Goal: Transaction & Acquisition: Purchase product/service

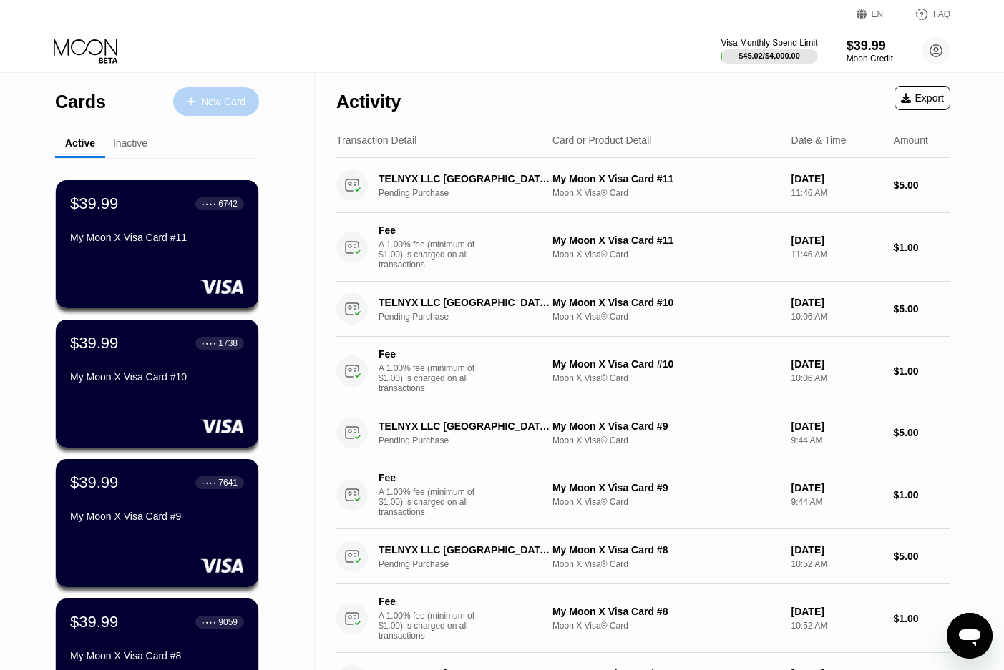
click at [223, 92] on div "New Card" at bounding box center [216, 101] width 86 height 29
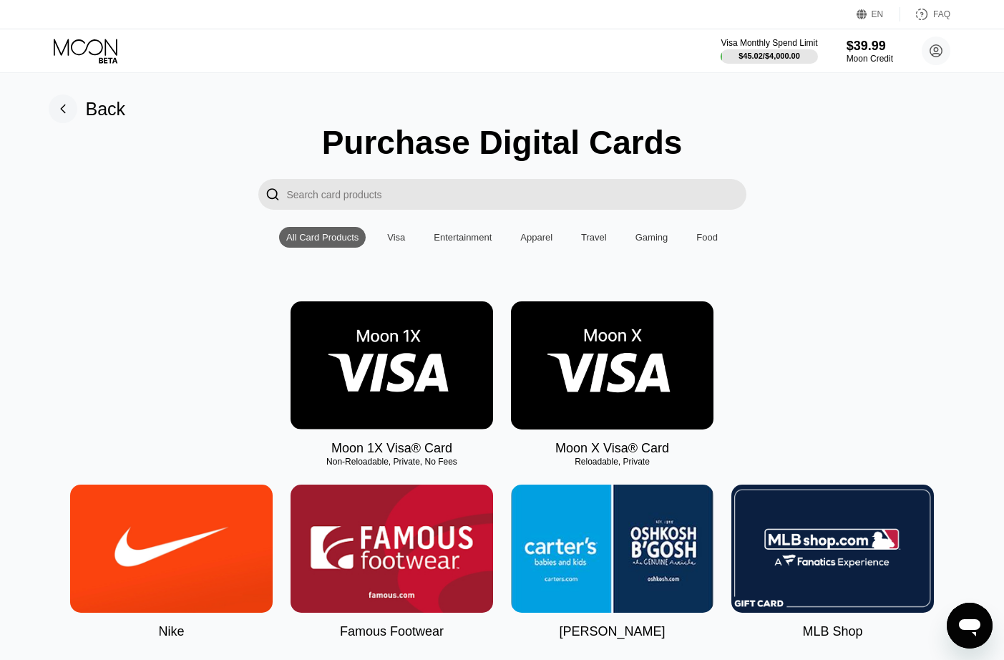
click at [629, 381] on img at bounding box center [612, 365] width 202 height 128
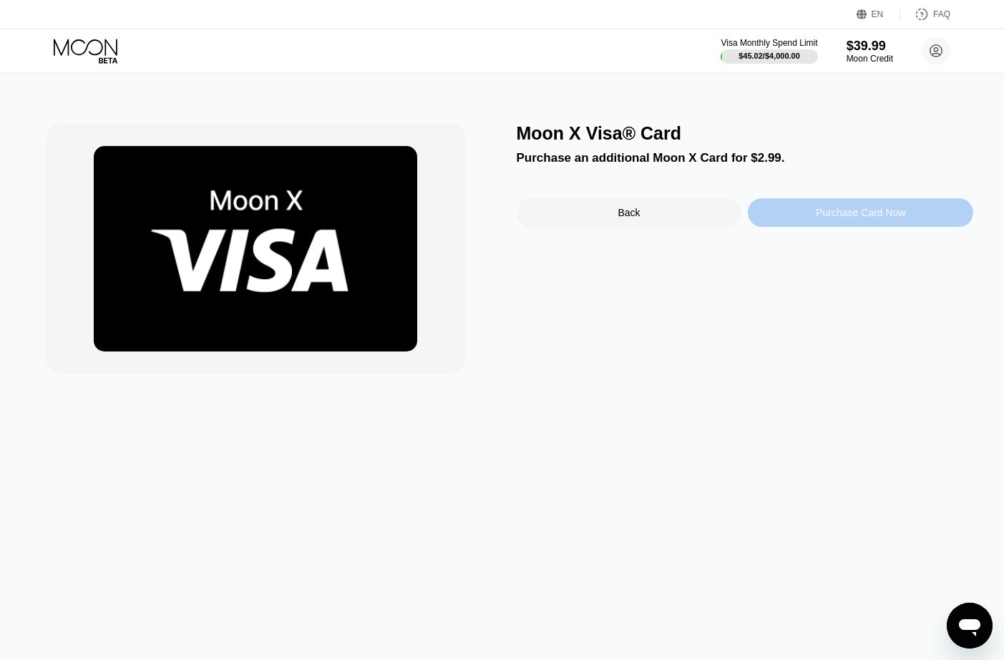
click at [788, 212] on div "Purchase Card Now" at bounding box center [860, 212] width 225 height 29
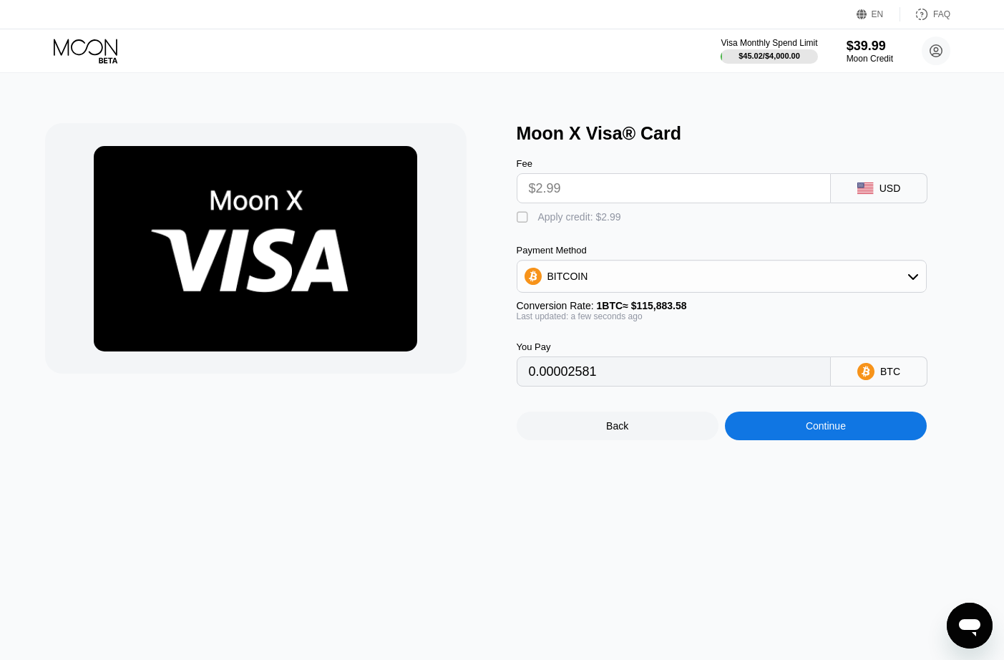
drag, startPoint x: 524, startPoint y: 217, endPoint x: 595, endPoint y: 278, distance: 92.8
click at [523, 219] on div "" at bounding box center [524, 217] width 14 height 14
type input "0"
click at [802, 437] on div "Continue" at bounding box center [826, 425] width 202 height 29
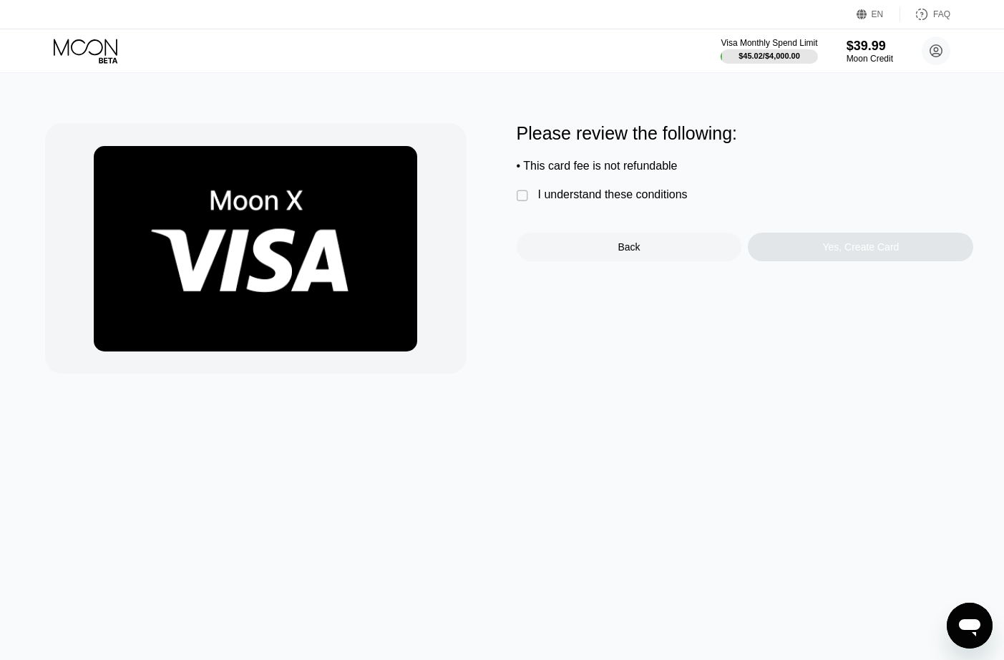
click at [524, 203] on div "" at bounding box center [524, 196] width 14 height 14
click at [781, 253] on div "Yes, Create Card" at bounding box center [860, 247] width 225 height 29
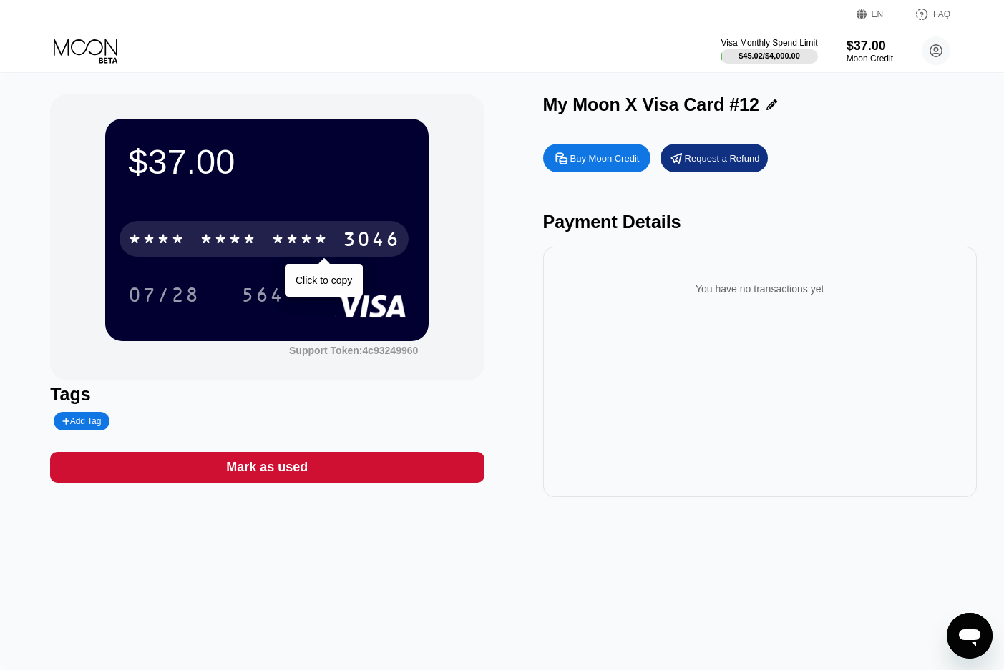
click at [239, 230] on div "* * * * * * * * * * * * 3046" at bounding box center [263, 239] width 289 height 36
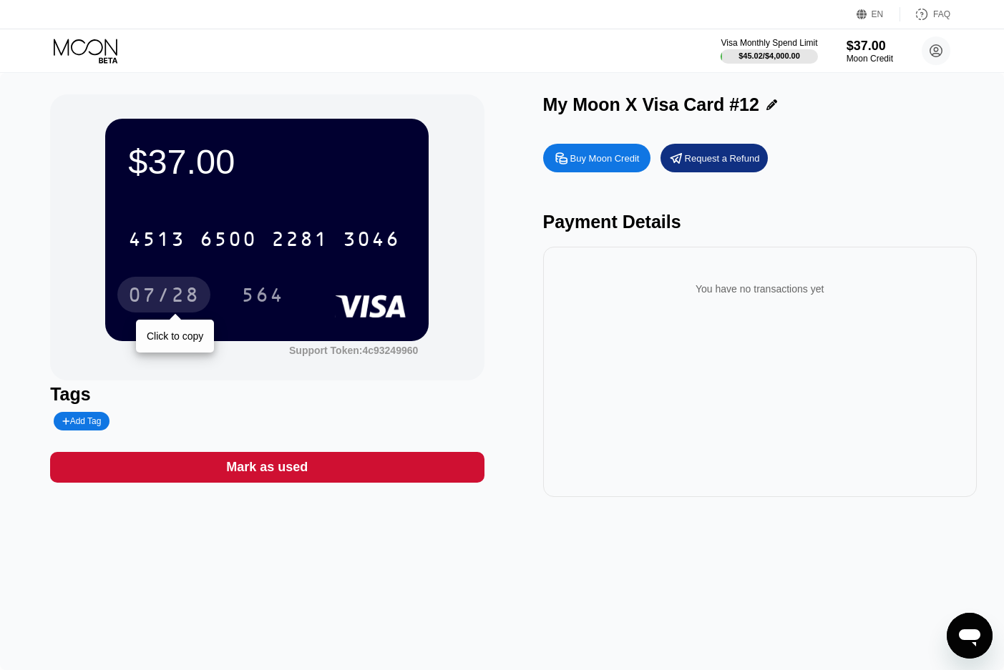
drag, startPoint x: 183, startPoint y: 290, endPoint x: 493, endPoint y: 224, distance: 316.9
click at [183, 290] on div "07/28" at bounding box center [164, 296] width 72 height 23
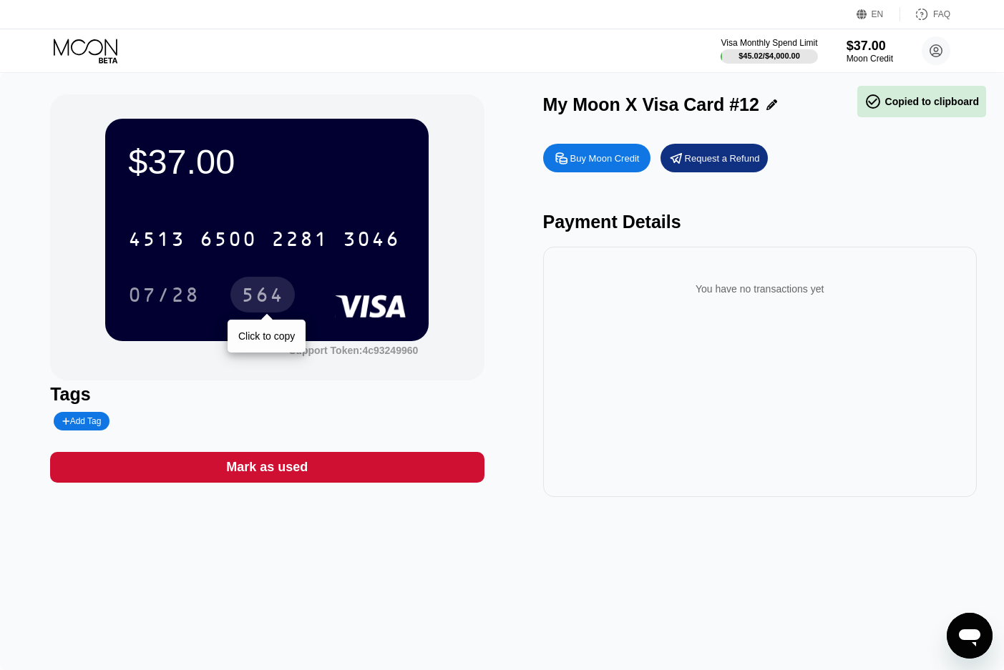
click at [263, 297] on div "564" at bounding box center [262, 296] width 43 height 23
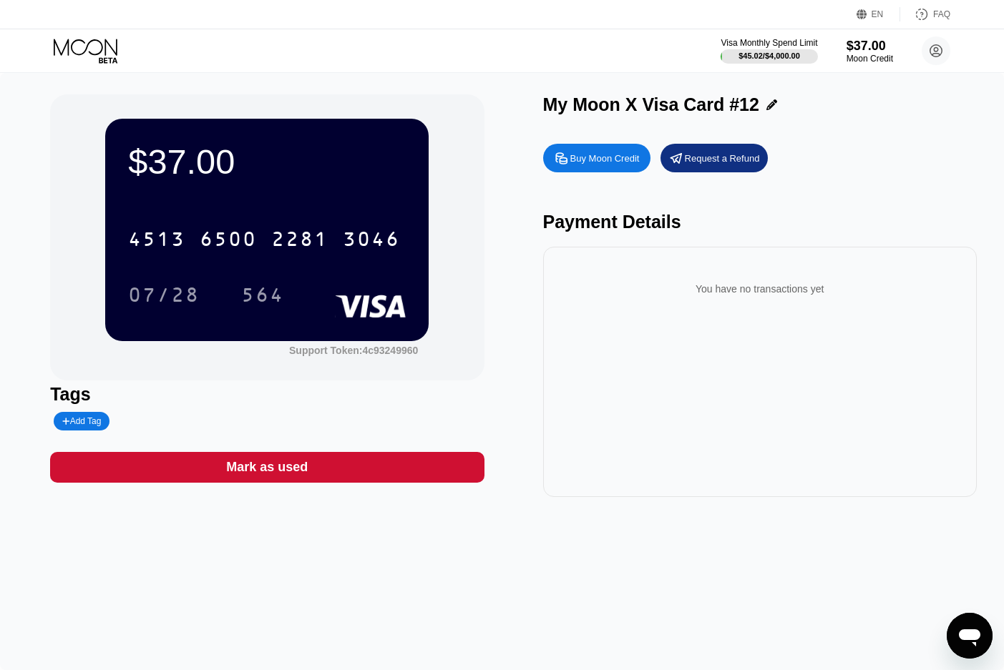
click at [92, 44] on icon at bounding box center [87, 51] width 67 height 25
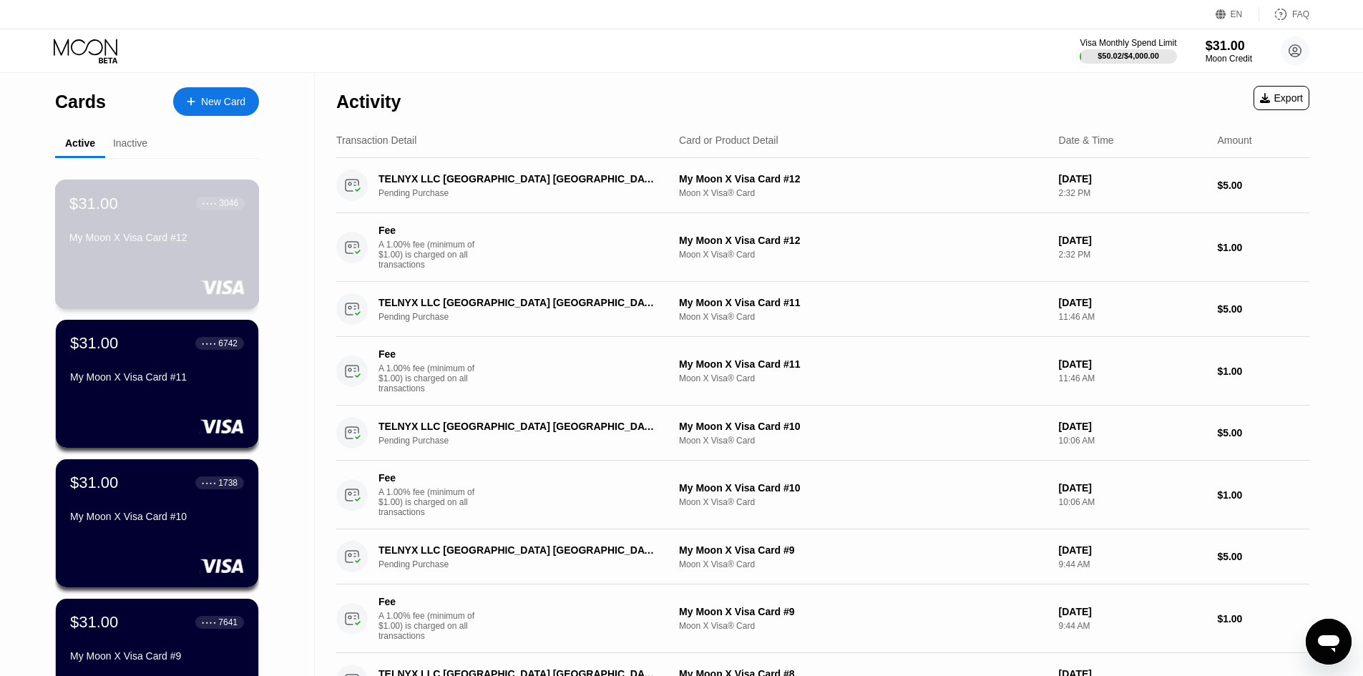
click at [135, 236] on div "My Moon X Visa Card #12" at bounding box center [156, 237] width 175 height 11
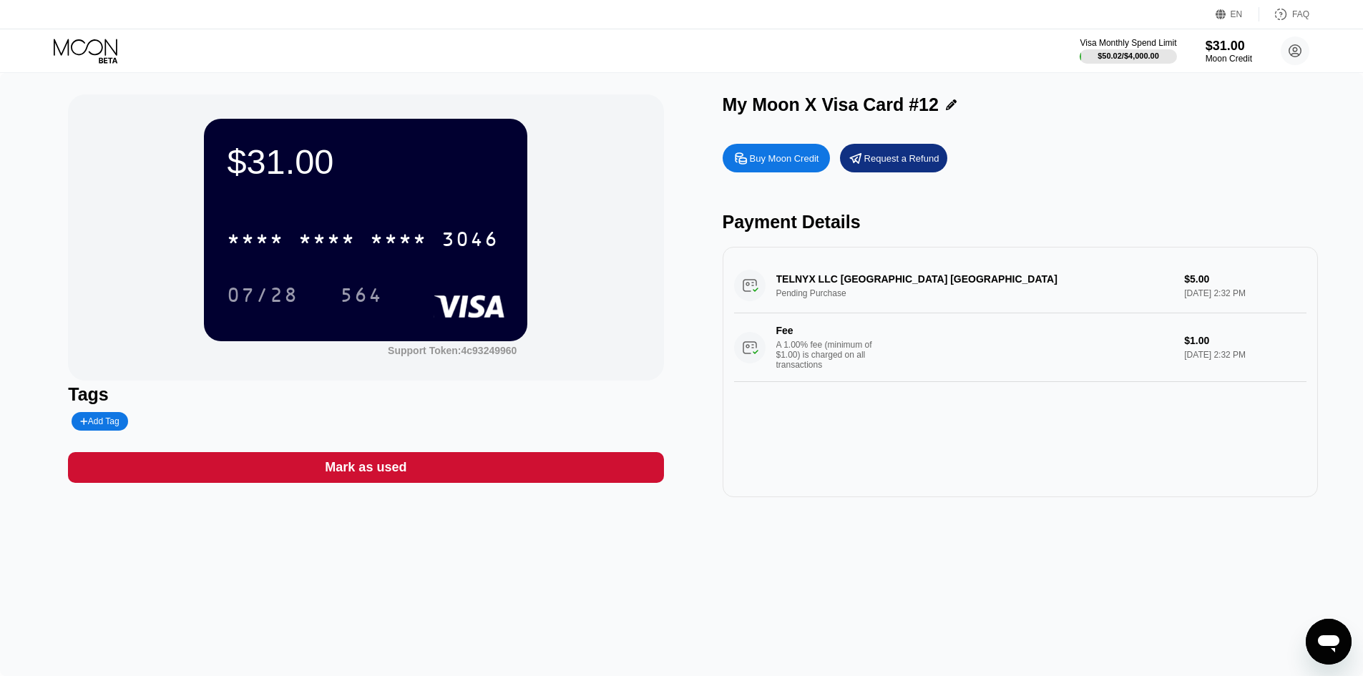
click at [466, 467] on div "Mark as used" at bounding box center [365, 467] width 595 height 31
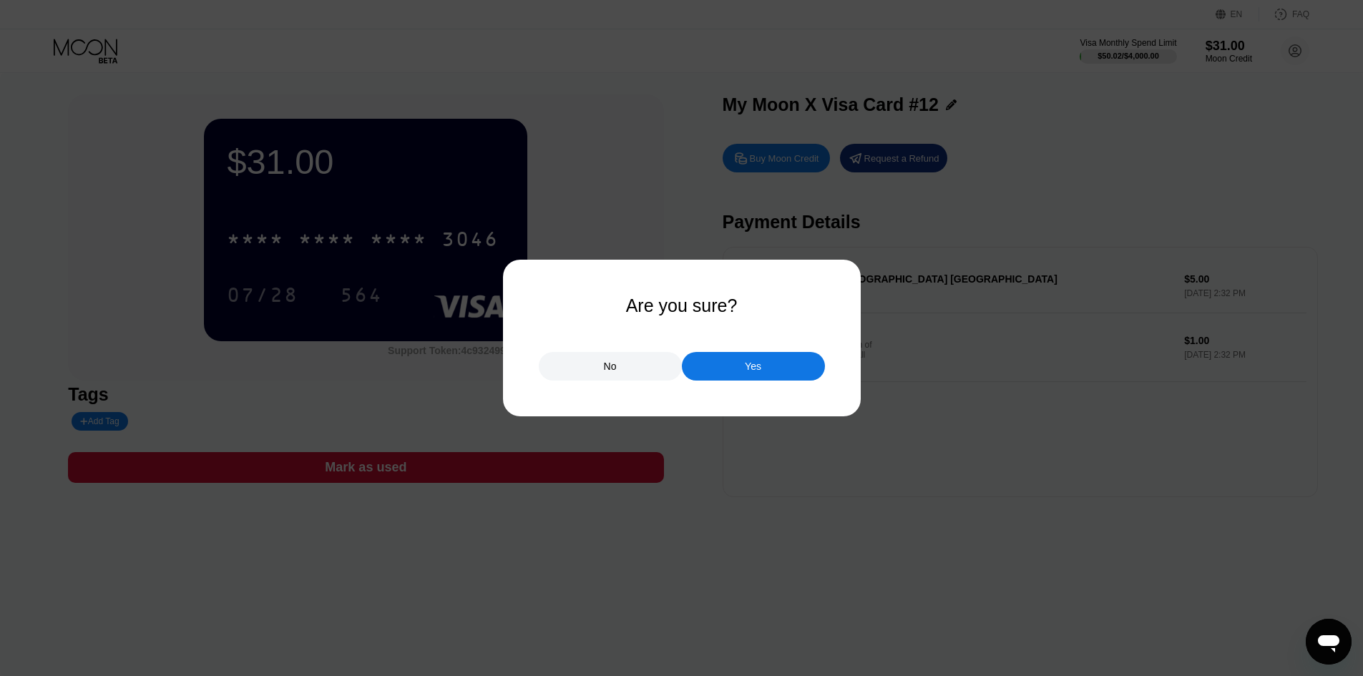
click at [711, 365] on div "Yes" at bounding box center [753, 366] width 143 height 29
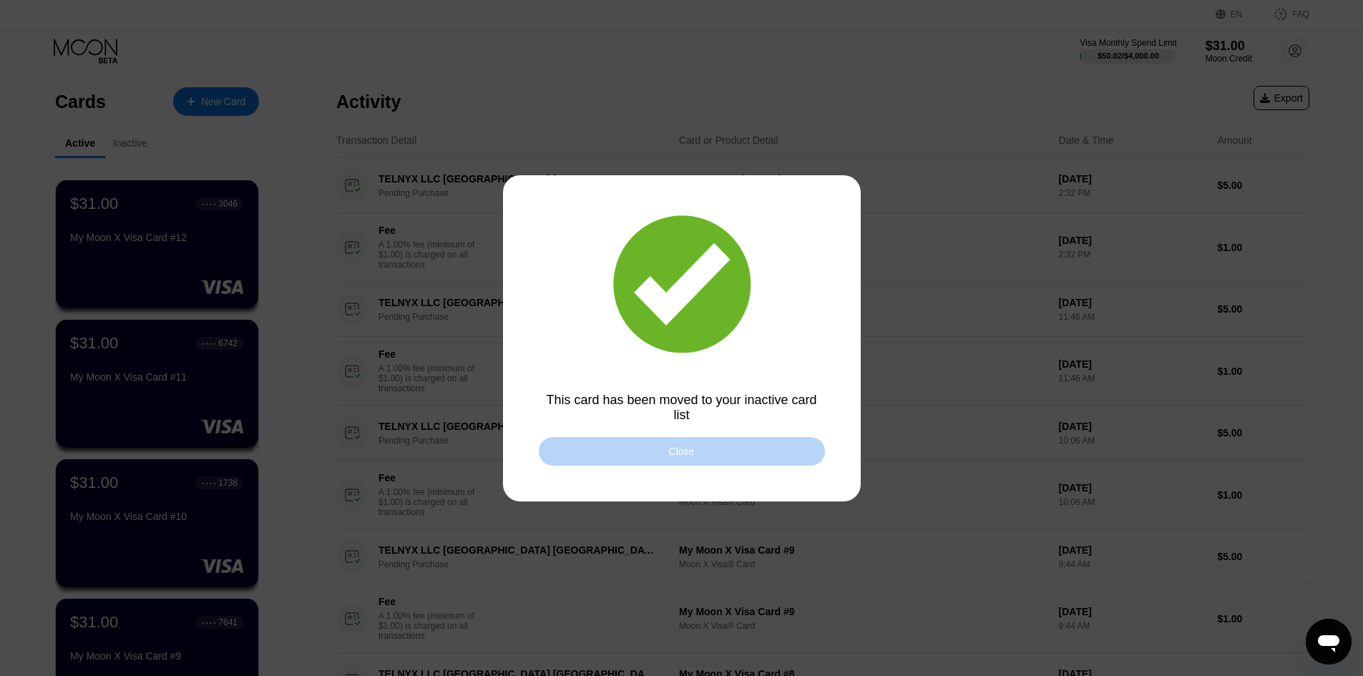
click at [694, 447] on div "Close" at bounding box center [682, 451] width 286 height 29
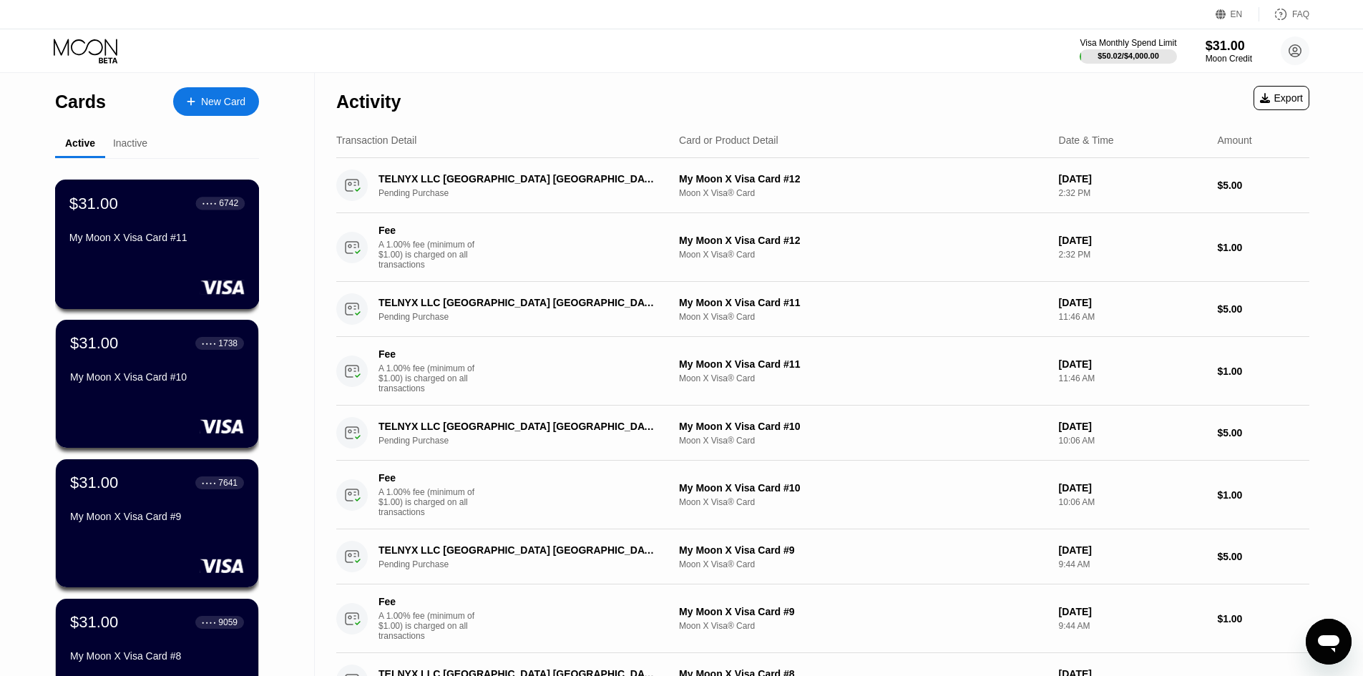
click at [158, 223] on div "$31.00 ● ● ● ● 6742 My Moon X Visa Card #11" at bounding box center [156, 221] width 175 height 55
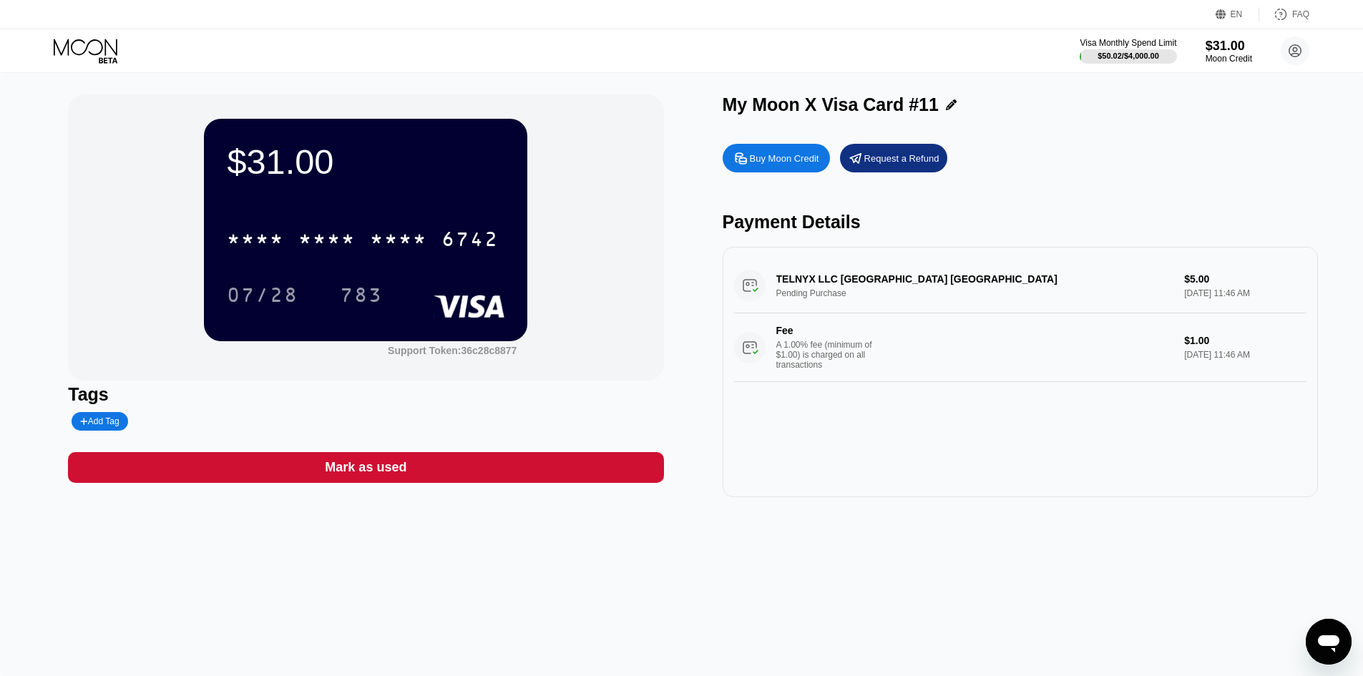
click at [581, 467] on div "Mark as used" at bounding box center [365, 467] width 595 height 31
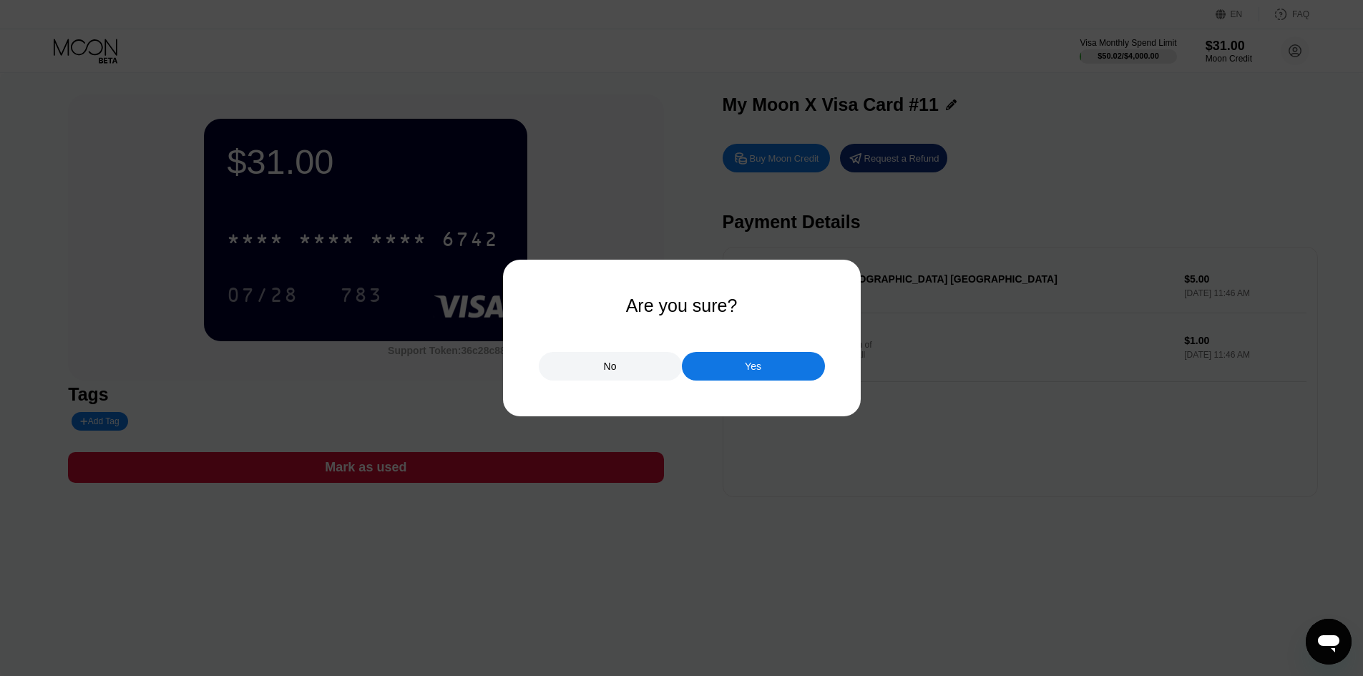
click at [733, 366] on div "Yes" at bounding box center [753, 366] width 143 height 29
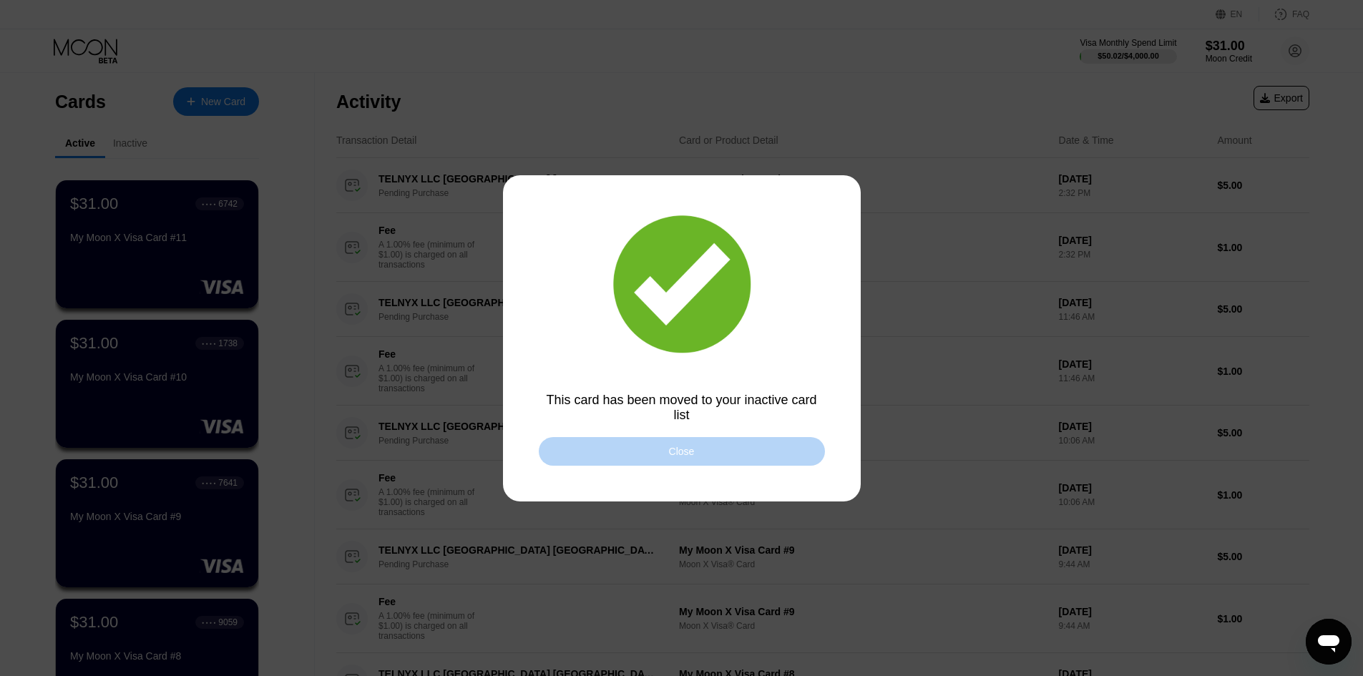
click at [617, 454] on div "Close" at bounding box center [682, 451] width 286 height 29
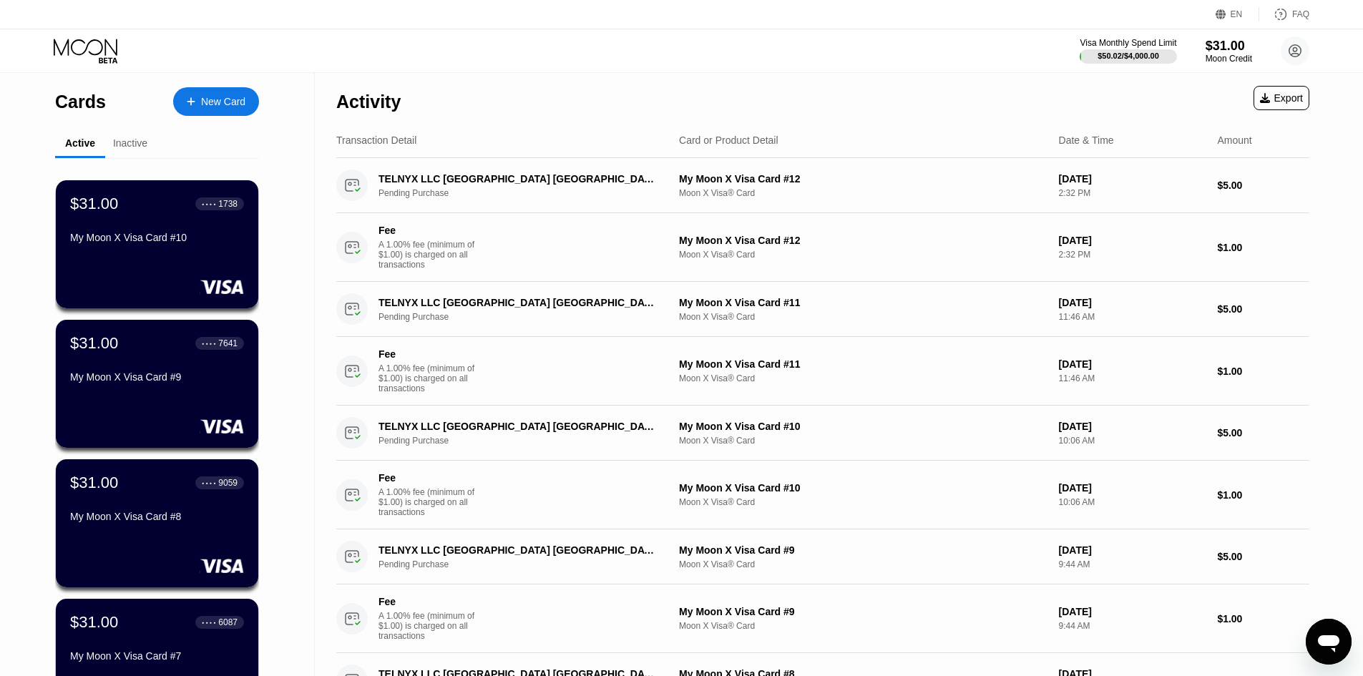
click at [186, 271] on div "$31.00 ● ● ● ● 1738 My Moon X Visa Card #10" at bounding box center [157, 244] width 202 height 128
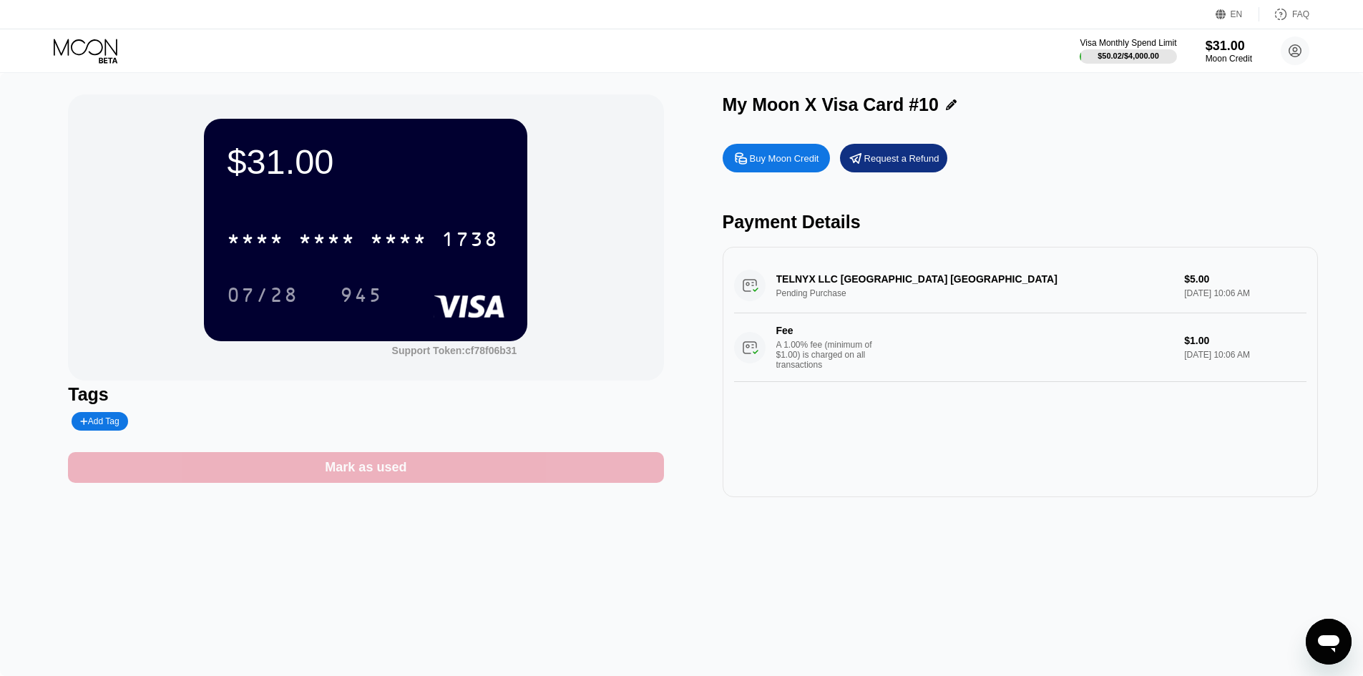
click at [531, 464] on div "Mark as used" at bounding box center [365, 467] width 595 height 31
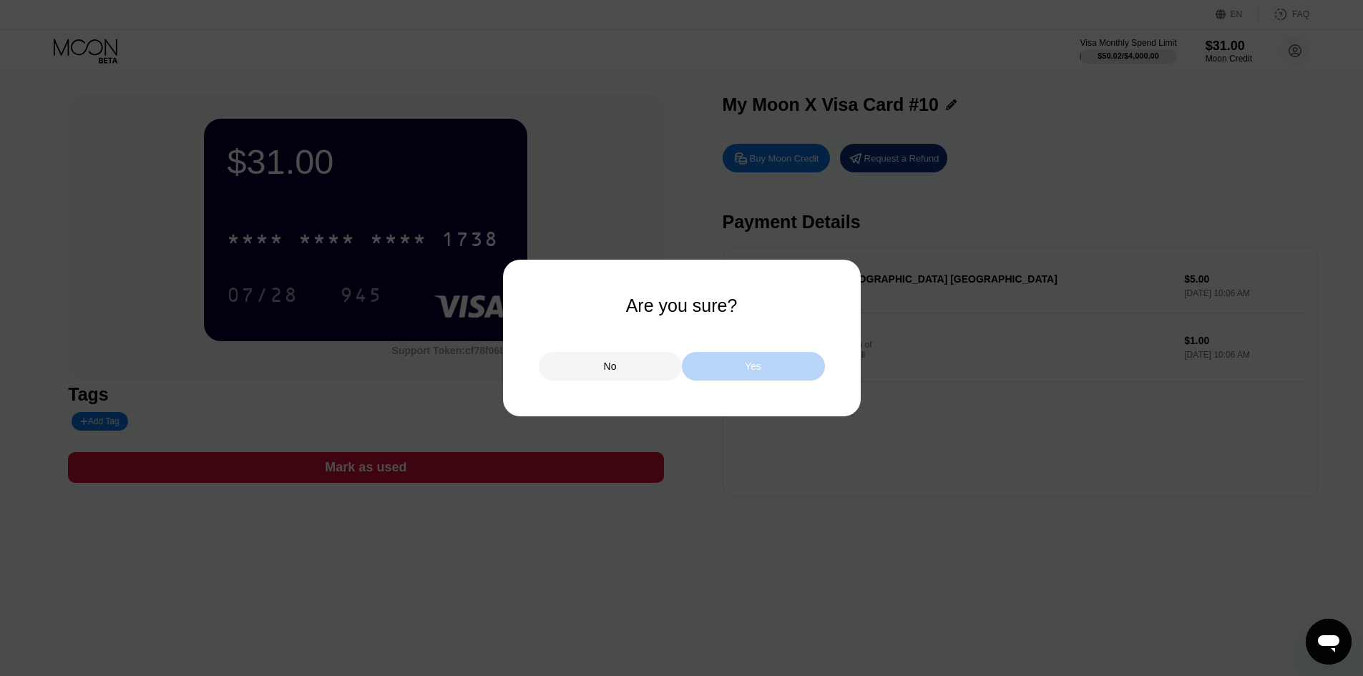
click at [721, 363] on div "Yes" at bounding box center [753, 366] width 143 height 29
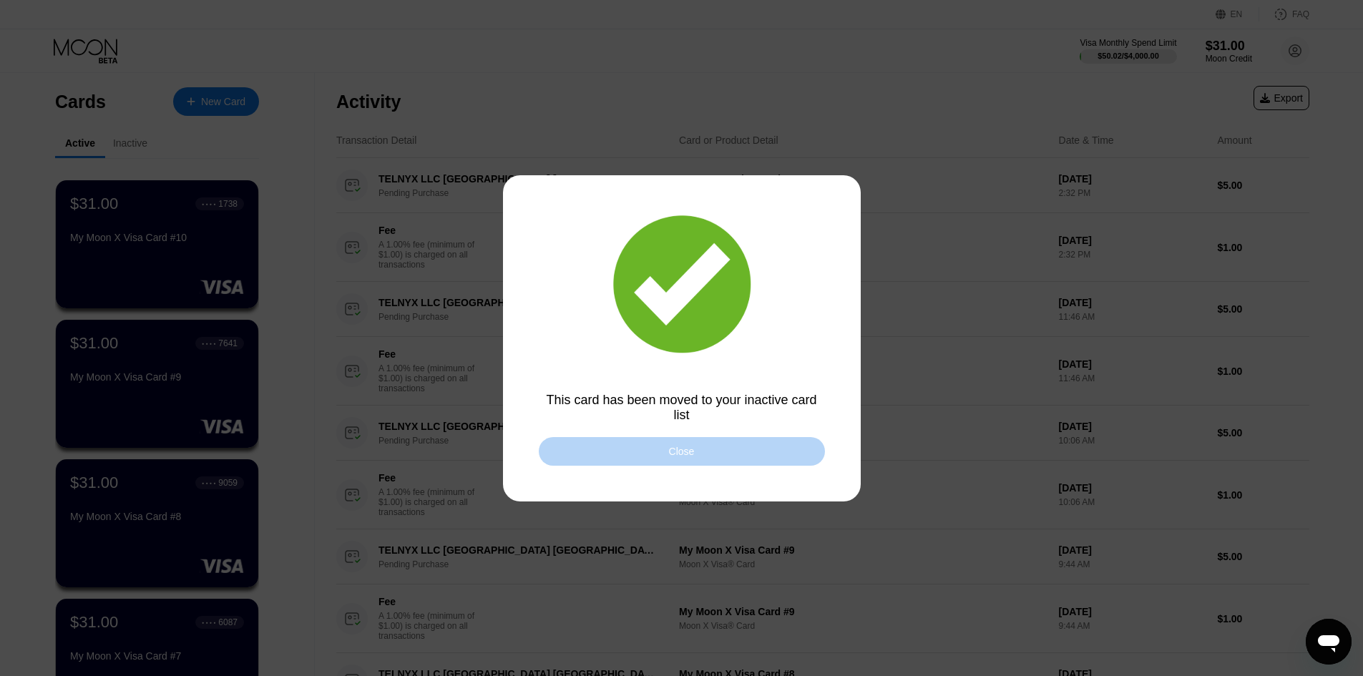
click at [614, 454] on div "Close" at bounding box center [682, 451] width 286 height 29
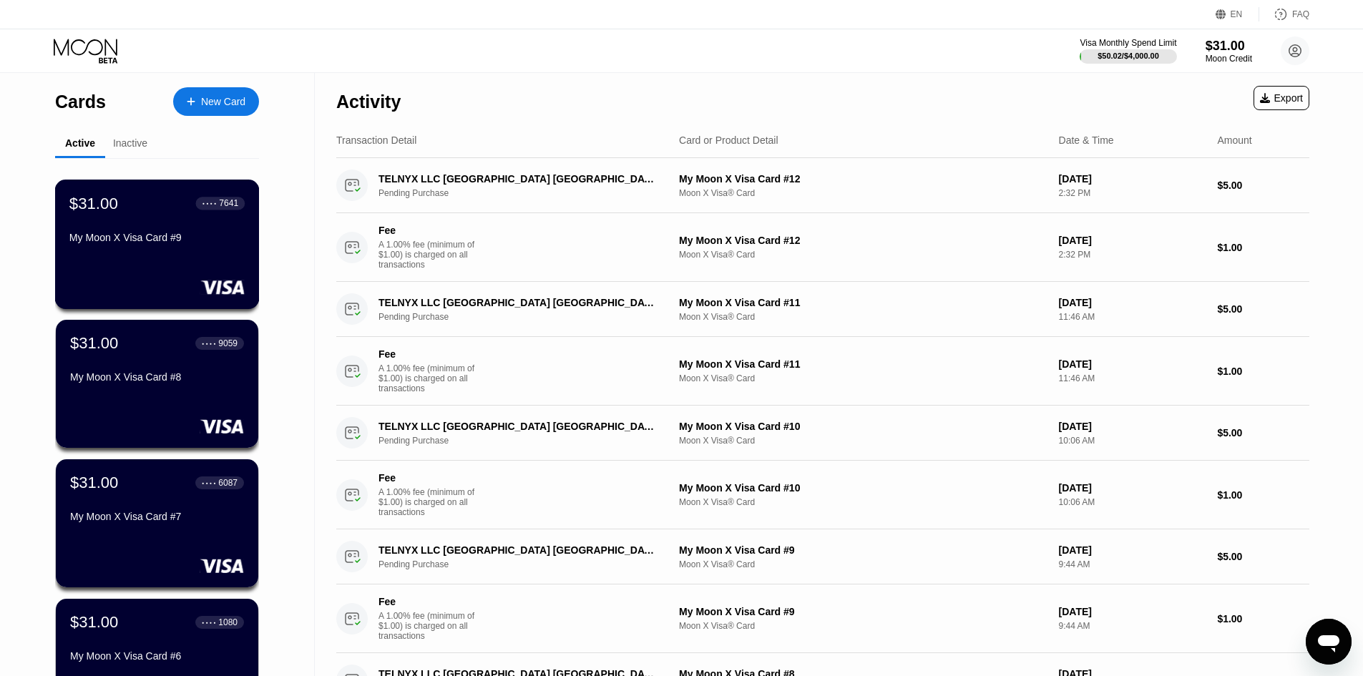
click at [151, 262] on div "$31.00 ● ● ● ● 7641 My Moon X Visa Card #9" at bounding box center [157, 245] width 205 height 130
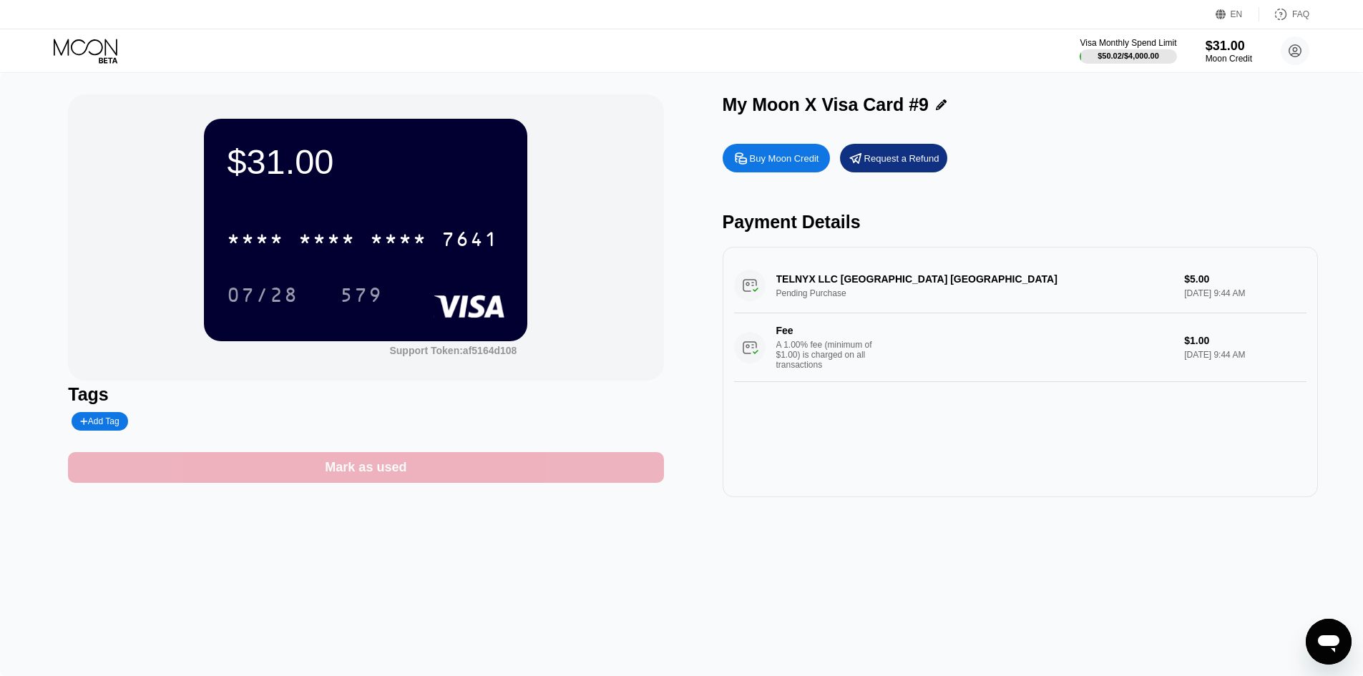
click at [570, 472] on div "Mark as used" at bounding box center [365, 467] width 595 height 31
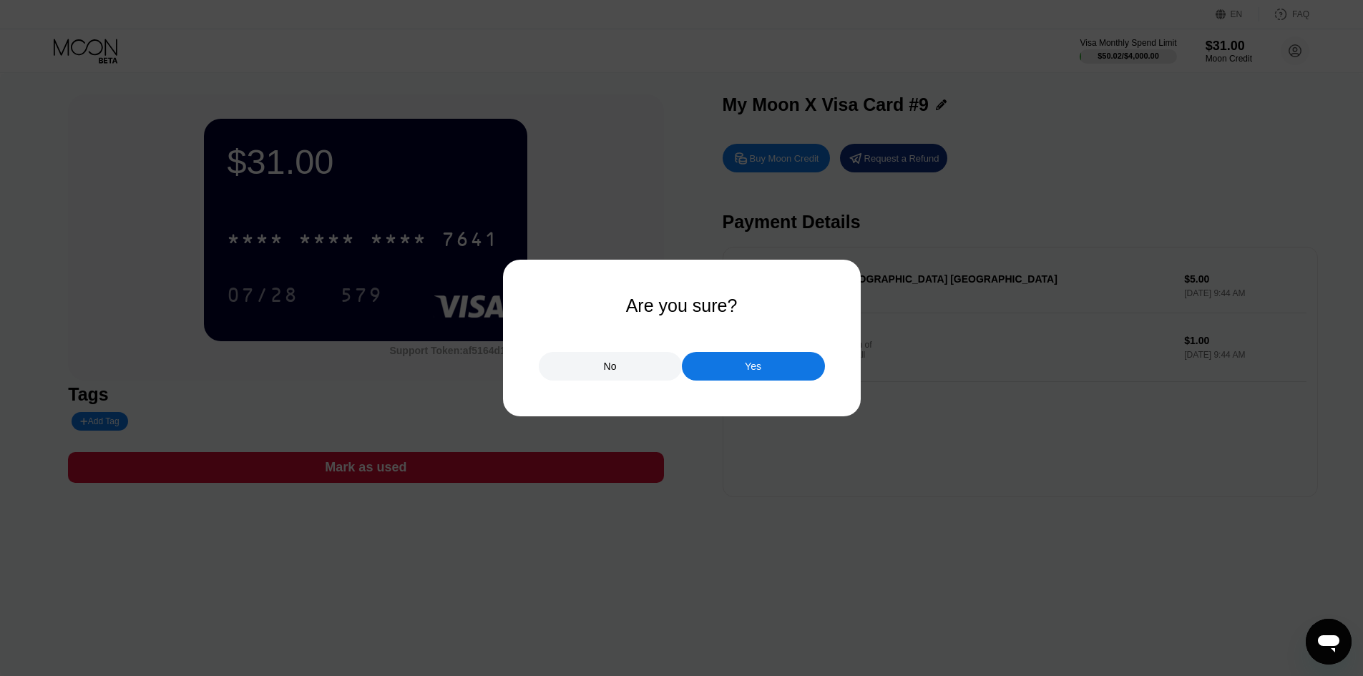
click at [753, 365] on div "Yes" at bounding box center [753, 366] width 16 height 13
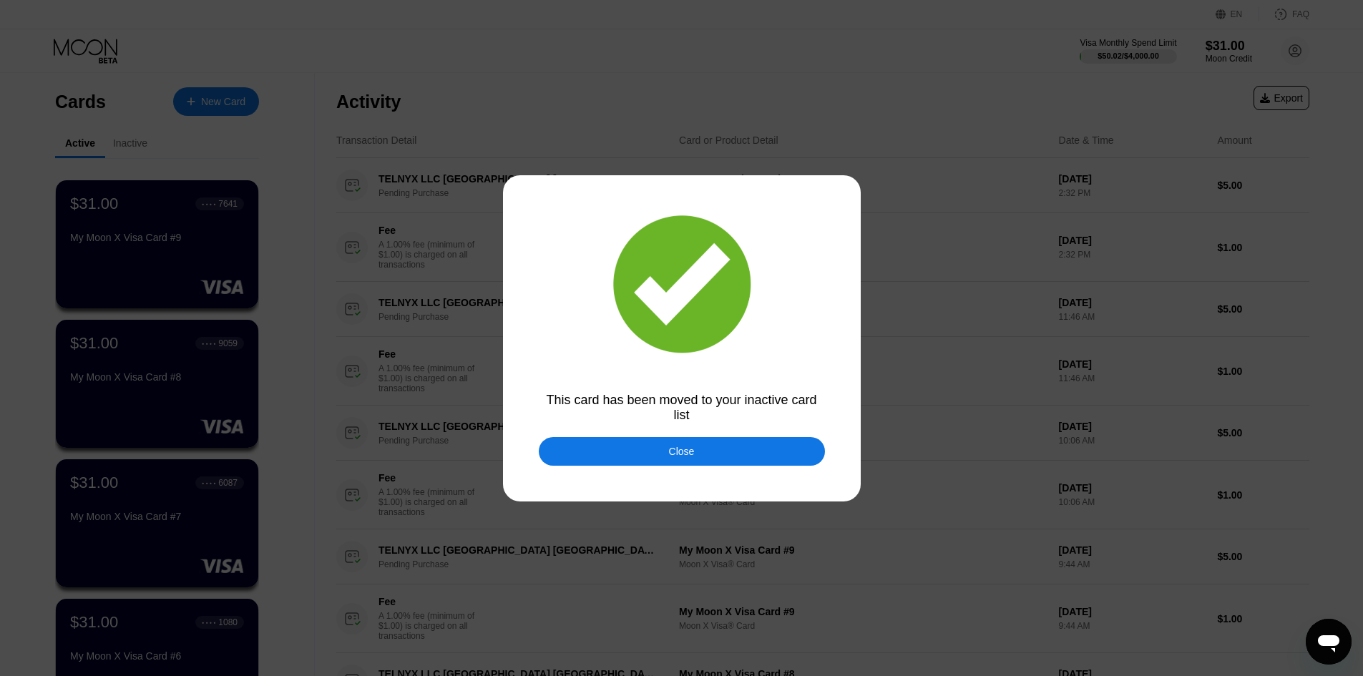
click at [671, 450] on div "Close" at bounding box center [682, 451] width 26 height 11
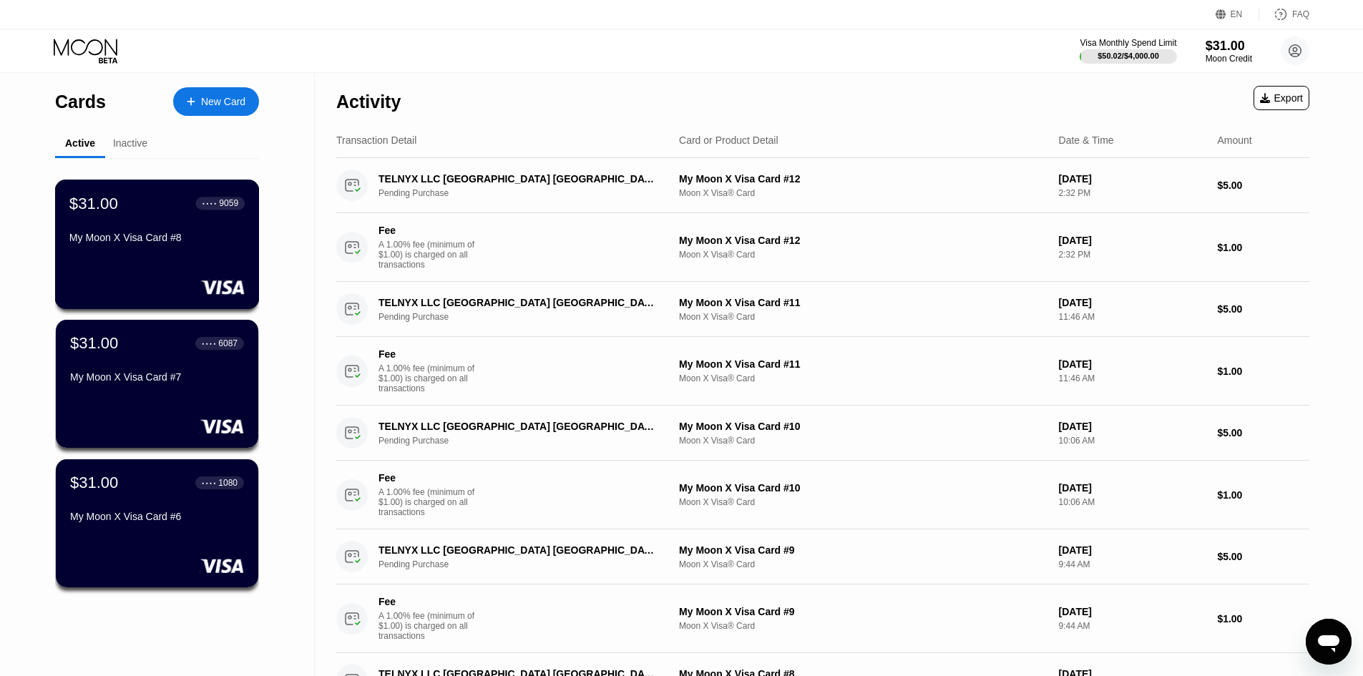
click at [187, 249] on div "My Moon X Visa Card #8" at bounding box center [156, 240] width 175 height 17
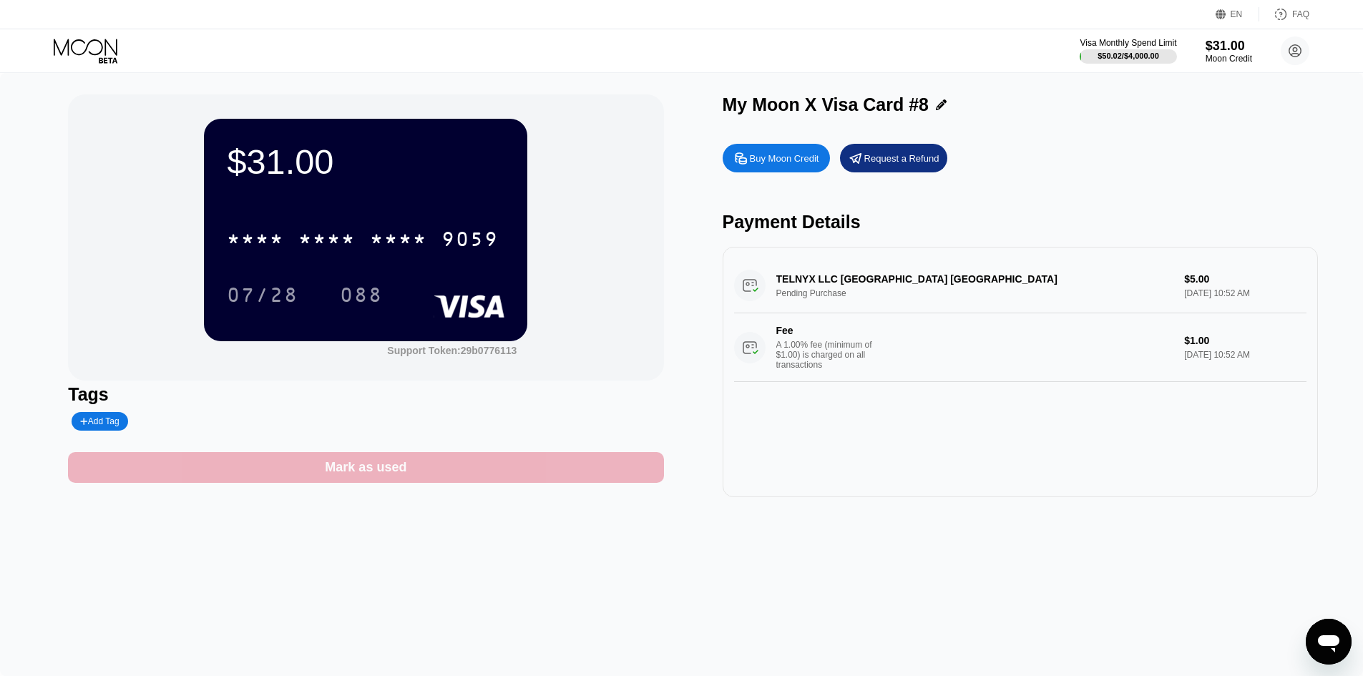
click at [537, 473] on div "Mark as used" at bounding box center [365, 467] width 595 height 31
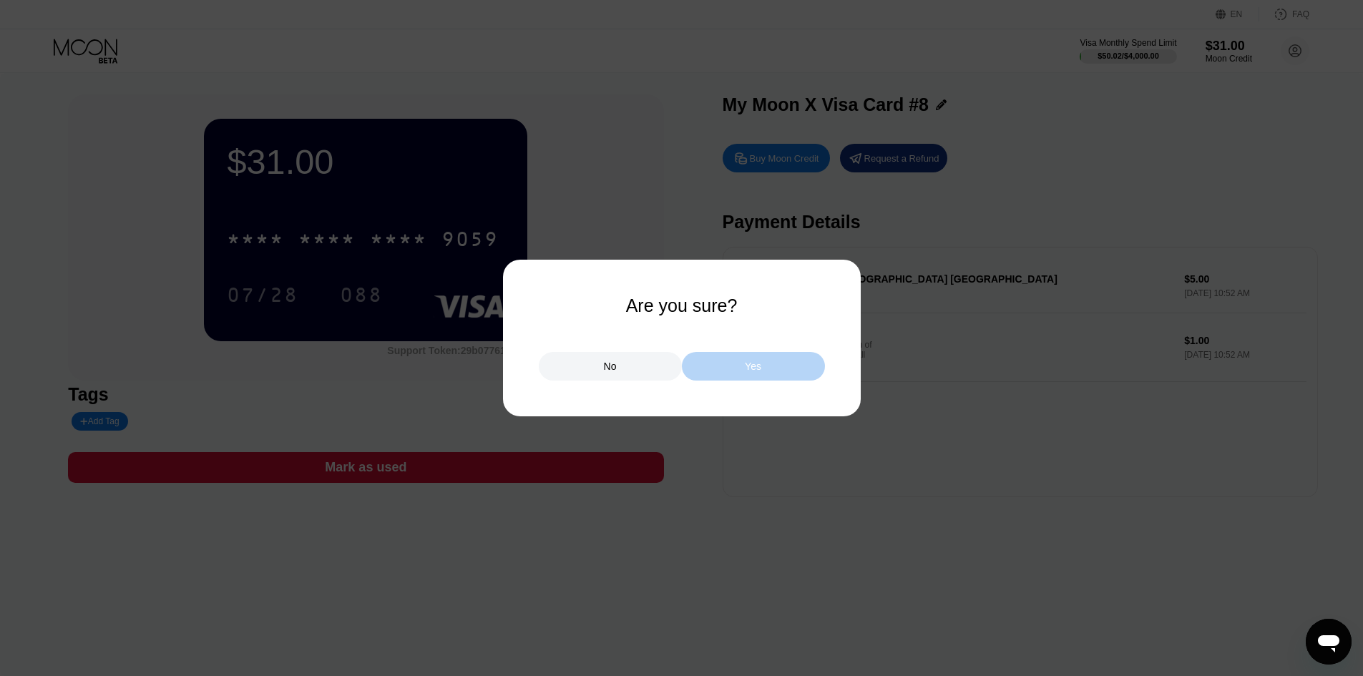
click at [761, 363] on div "Yes" at bounding box center [753, 366] width 143 height 29
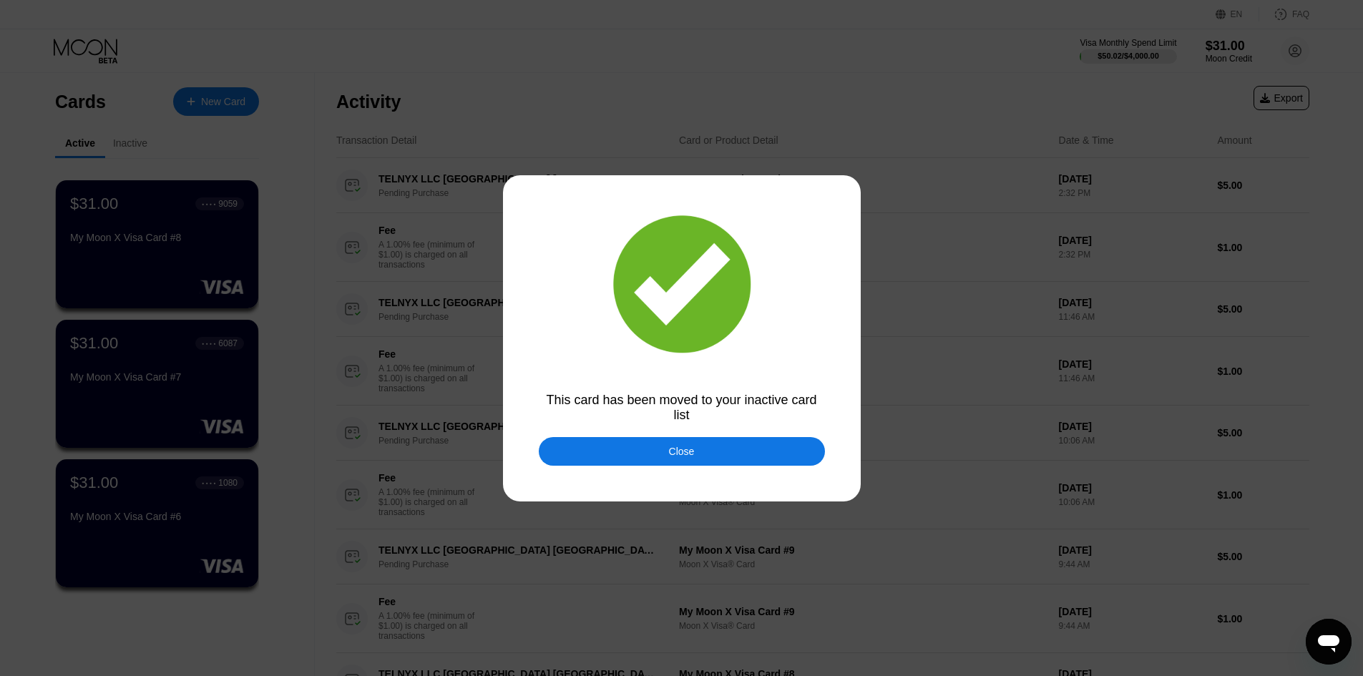
click at [678, 436] on div at bounding box center [687, 338] width 1374 height 676
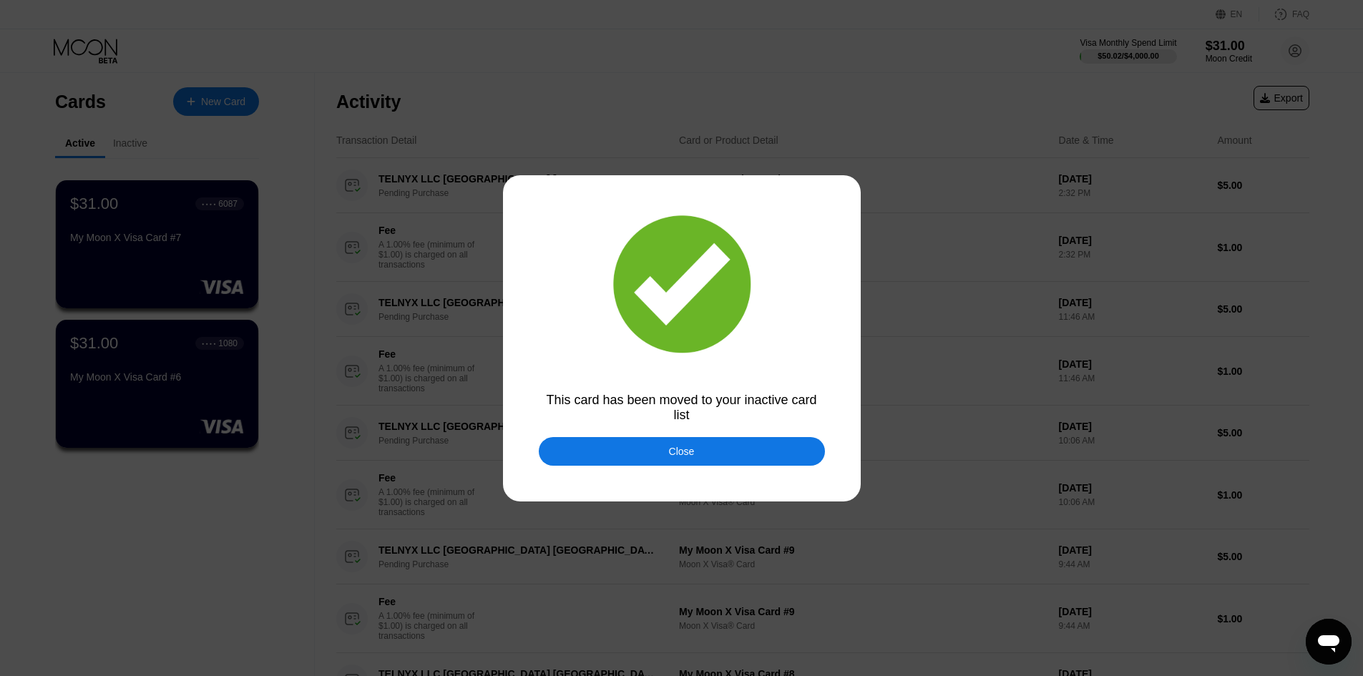
click at [672, 456] on div "Close" at bounding box center [682, 451] width 26 height 11
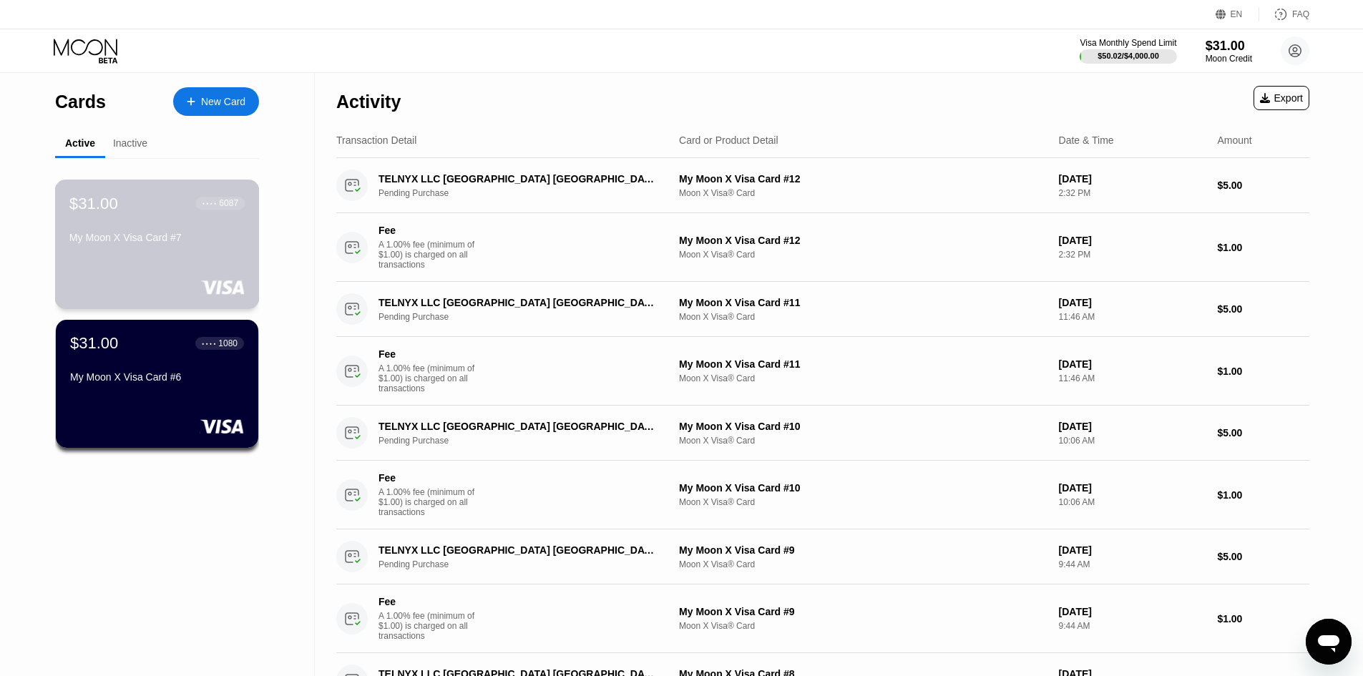
click at [210, 266] on div "$31.00 ● ● ● ● 6087 My Moon X Visa Card #7" at bounding box center [157, 245] width 205 height 130
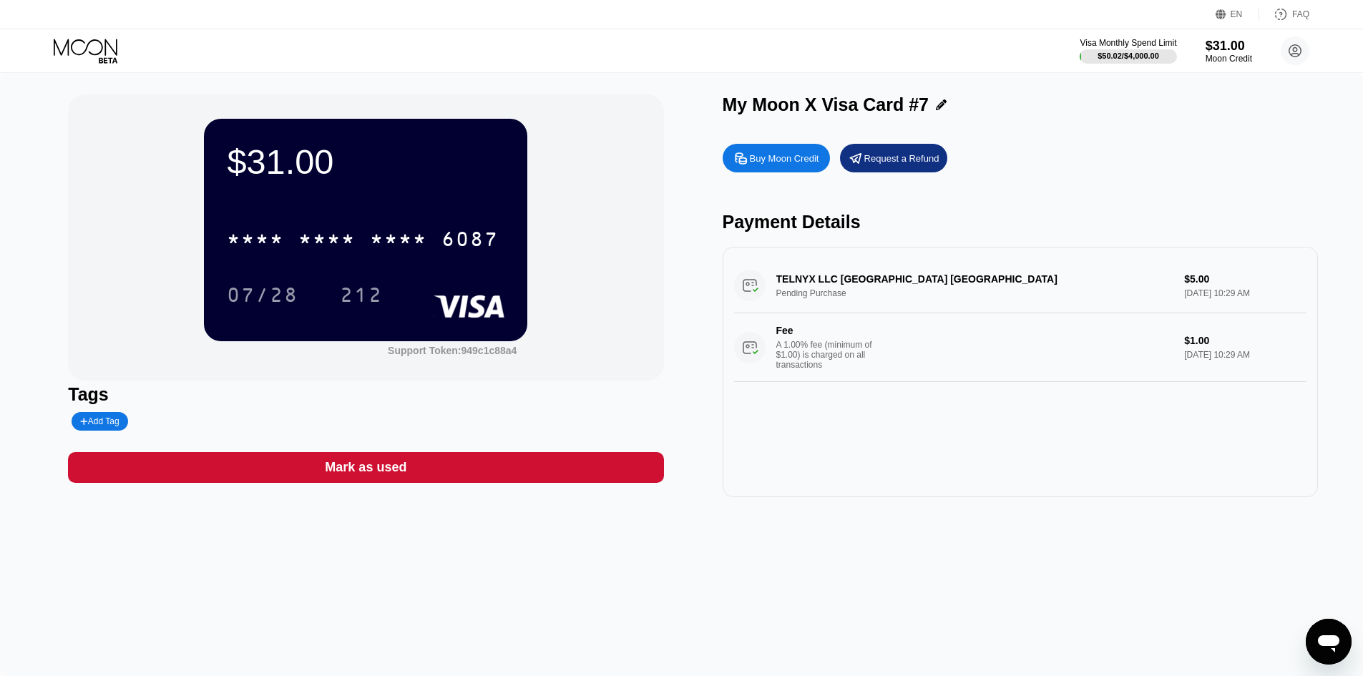
click at [110, 53] on icon at bounding box center [87, 51] width 67 height 25
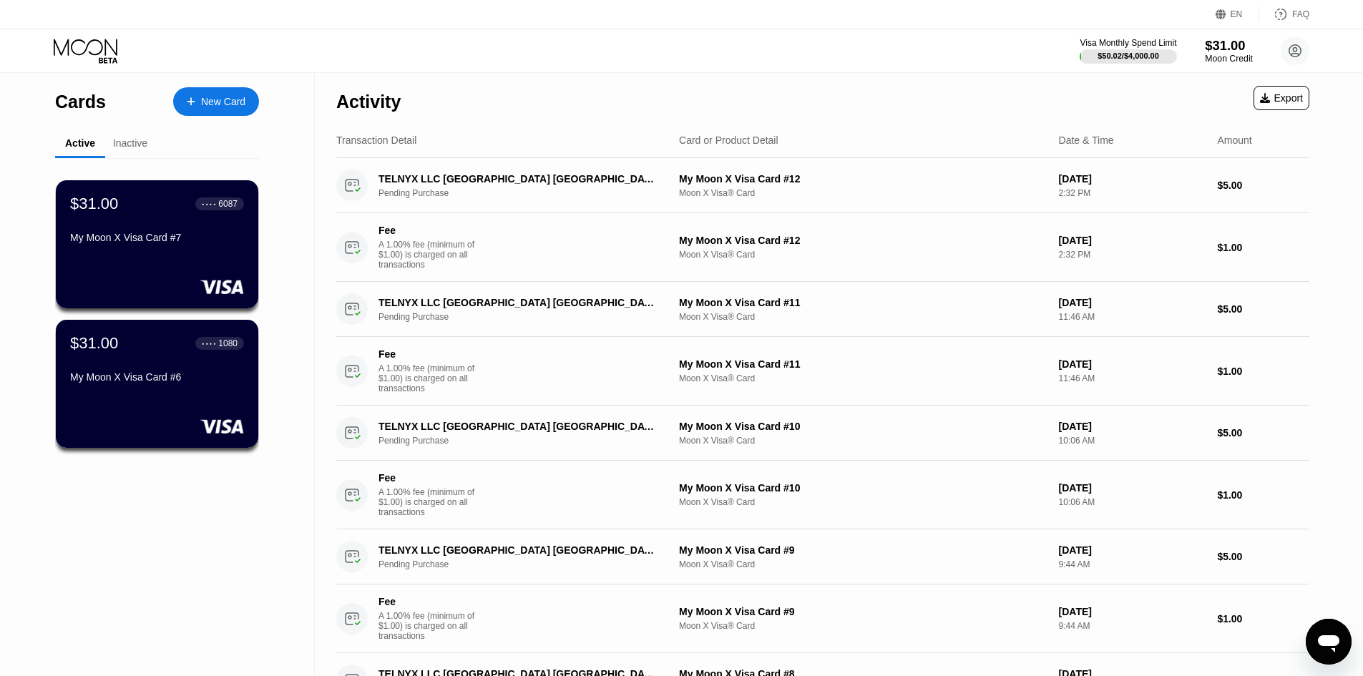
click at [1213, 52] on div "$31.00" at bounding box center [1229, 45] width 48 height 15
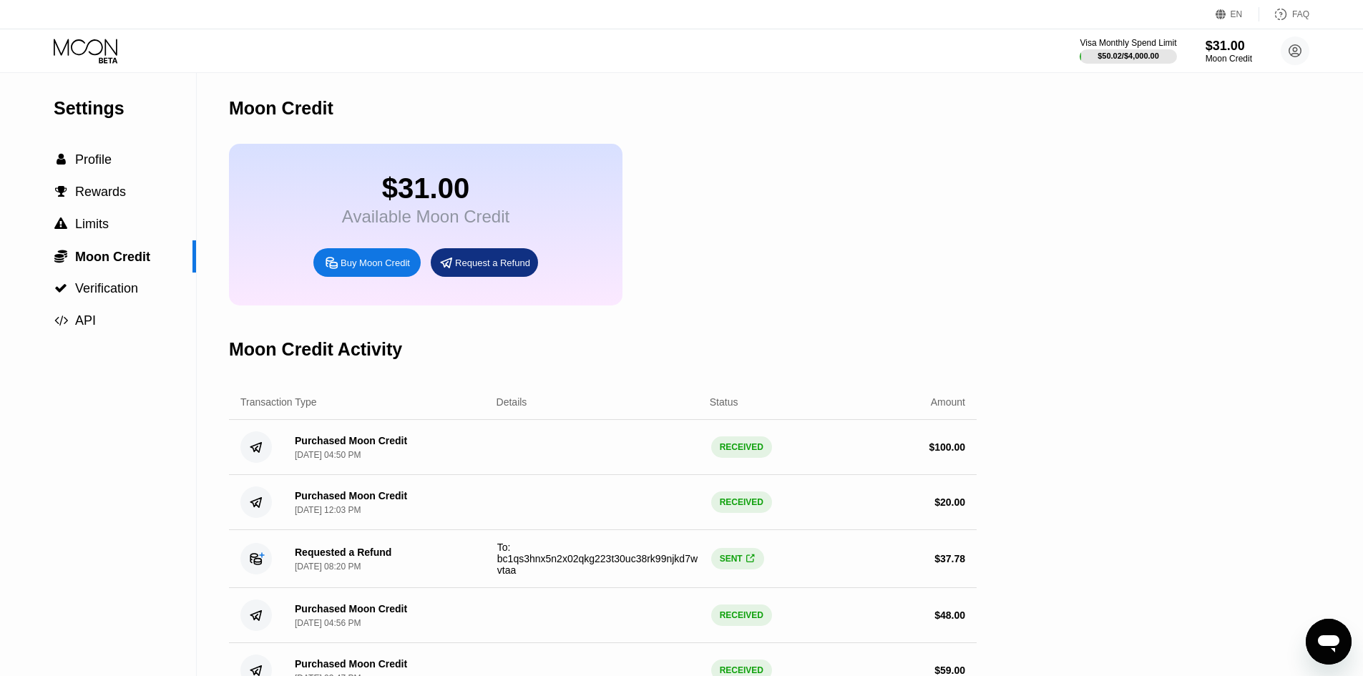
click at [396, 277] on div "Buy Moon Credit" at bounding box center [366, 262] width 107 height 29
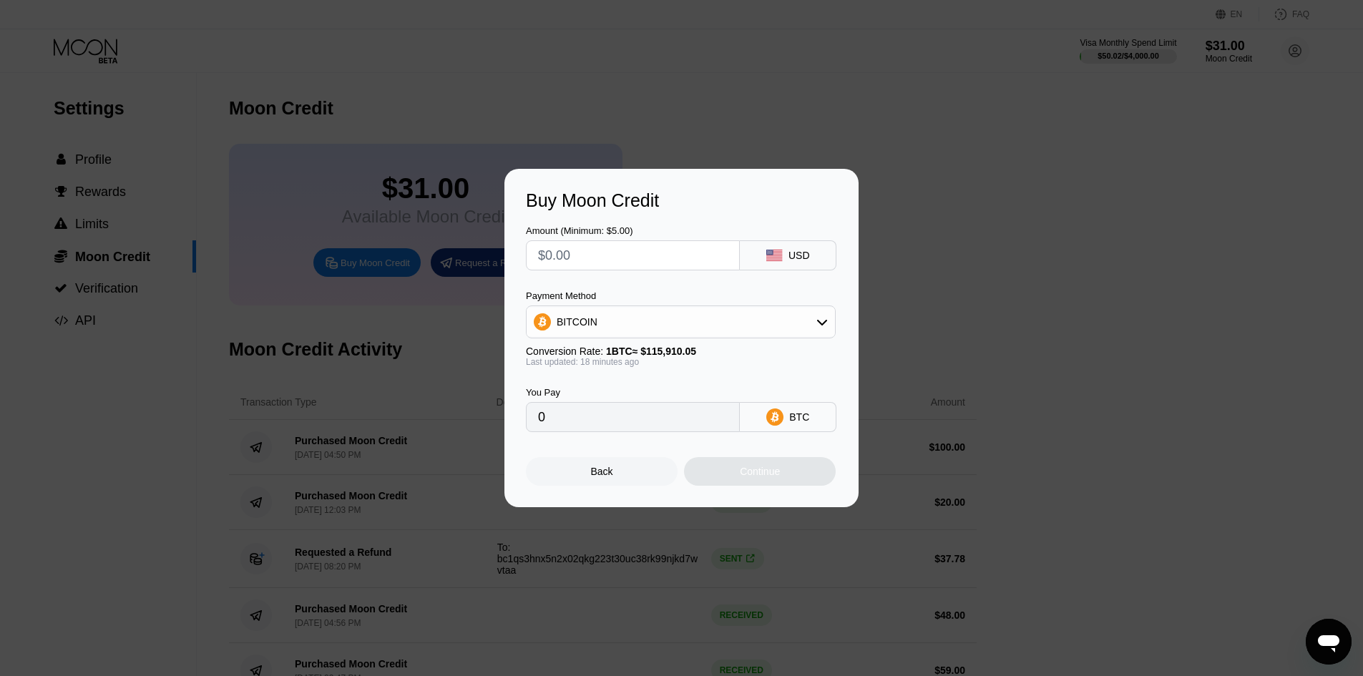
click at [654, 258] on input "text" at bounding box center [633, 255] width 190 height 29
type input "$2"
type input "0.00001725"
type input "$20"
type input "0.00017245"
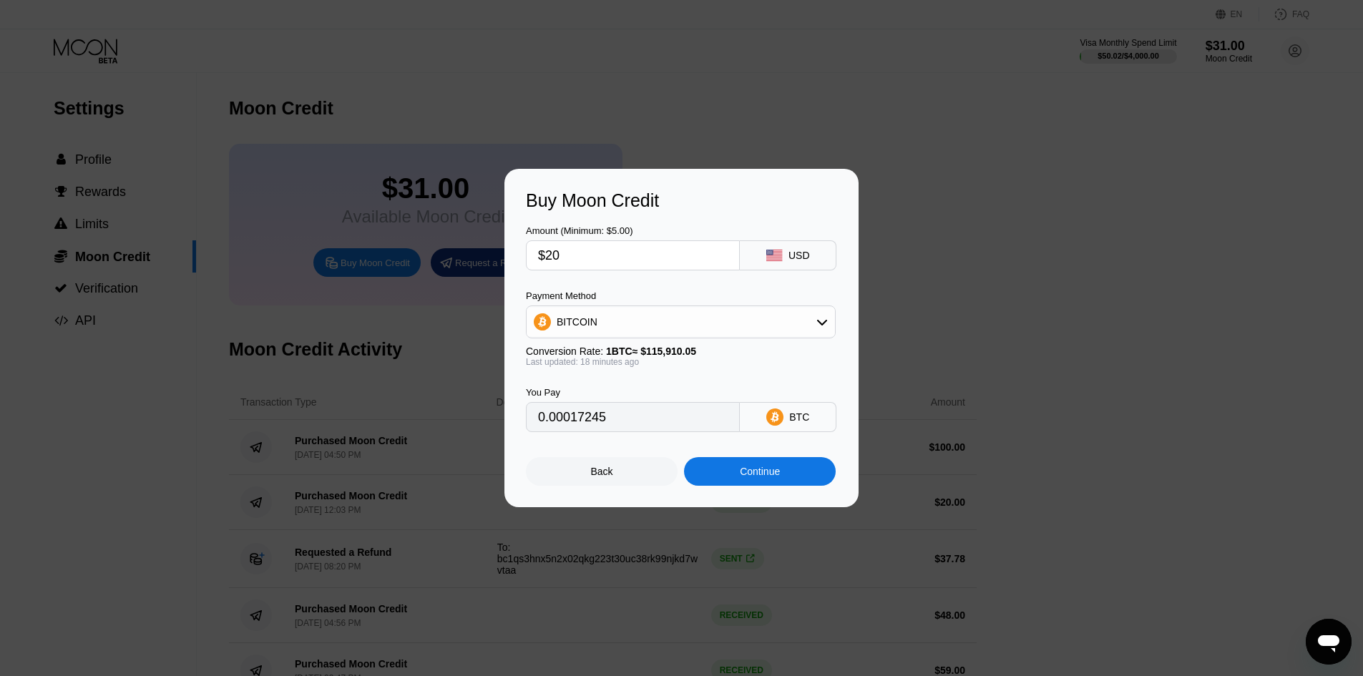
type input "$20"
click at [744, 383] on div "You Pay 0.00017245 BTC" at bounding box center [681, 399] width 311 height 65
click at [744, 468] on div "Continue" at bounding box center [760, 471] width 152 height 29
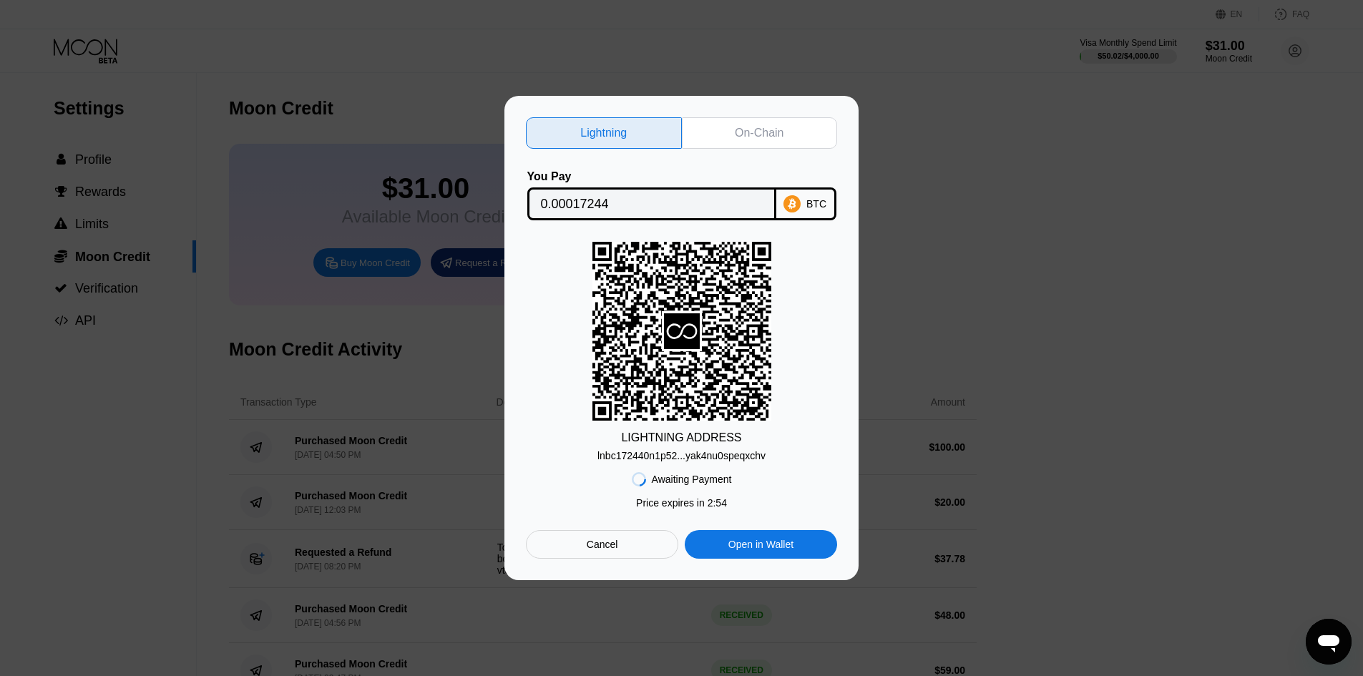
click at [768, 129] on div "On-Chain" at bounding box center [759, 133] width 49 height 14
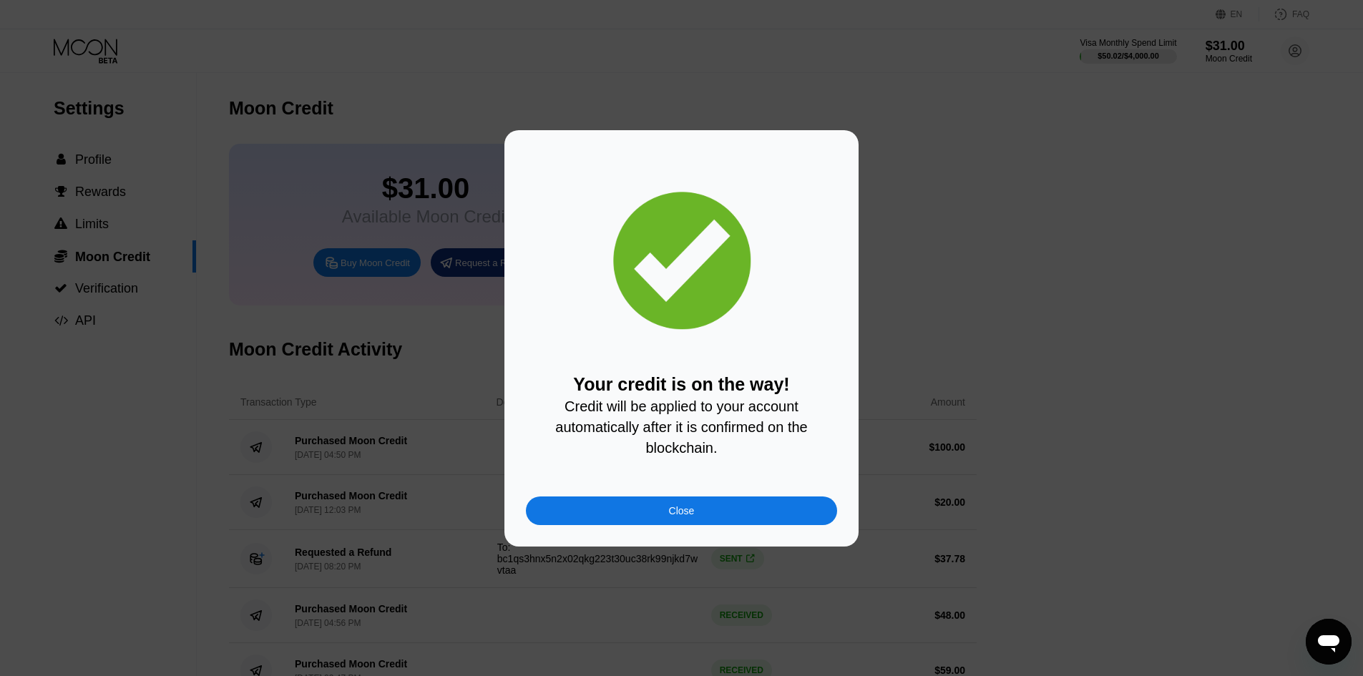
click at [716, 504] on div "Close" at bounding box center [681, 511] width 311 height 29
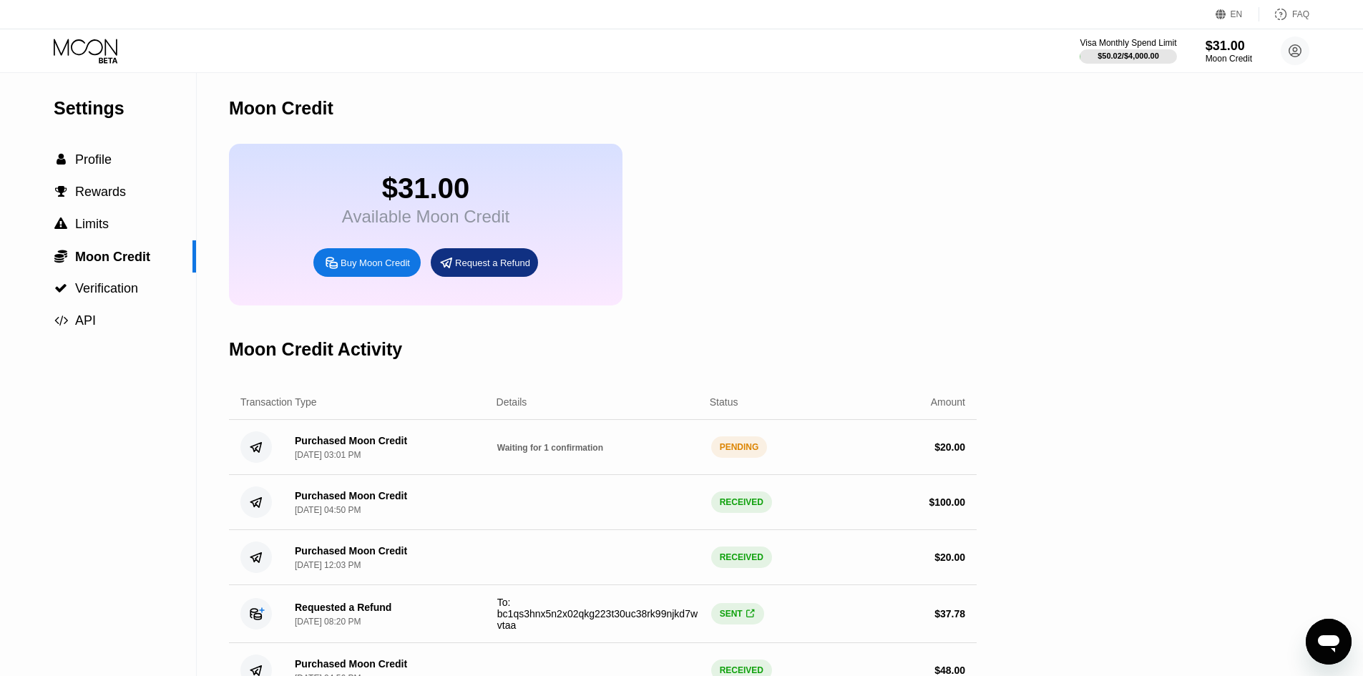
click at [635, 453] on div "Waiting for 1 confirmation" at bounding box center [598, 446] width 202 height 11
click at [87, 55] on icon at bounding box center [87, 51] width 67 height 25
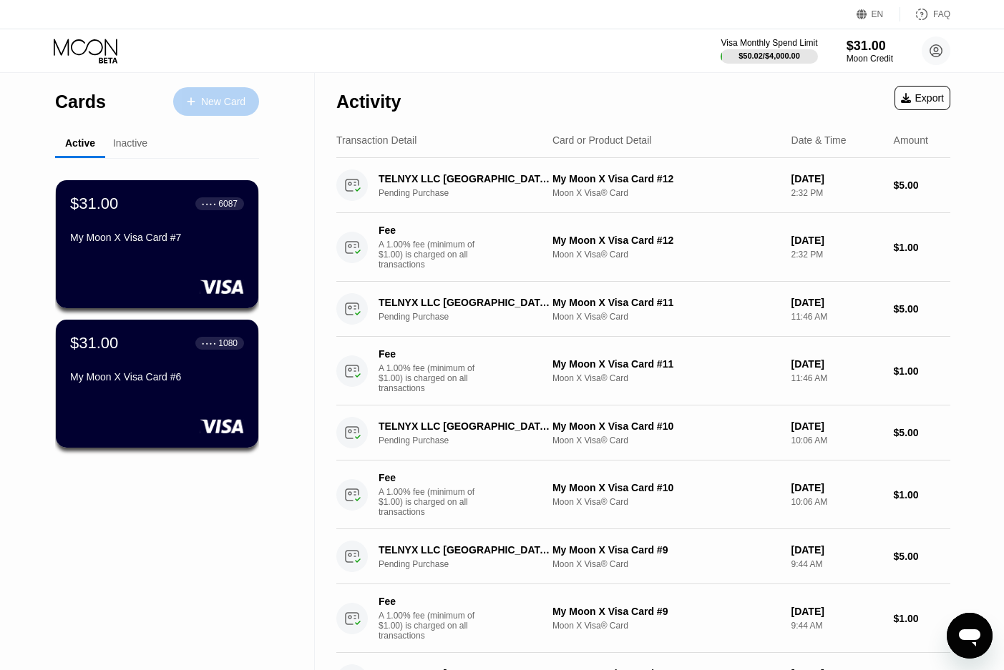
click at [224, 103] on div "New Card" at bounding box center [223, 102] width 44 height 12
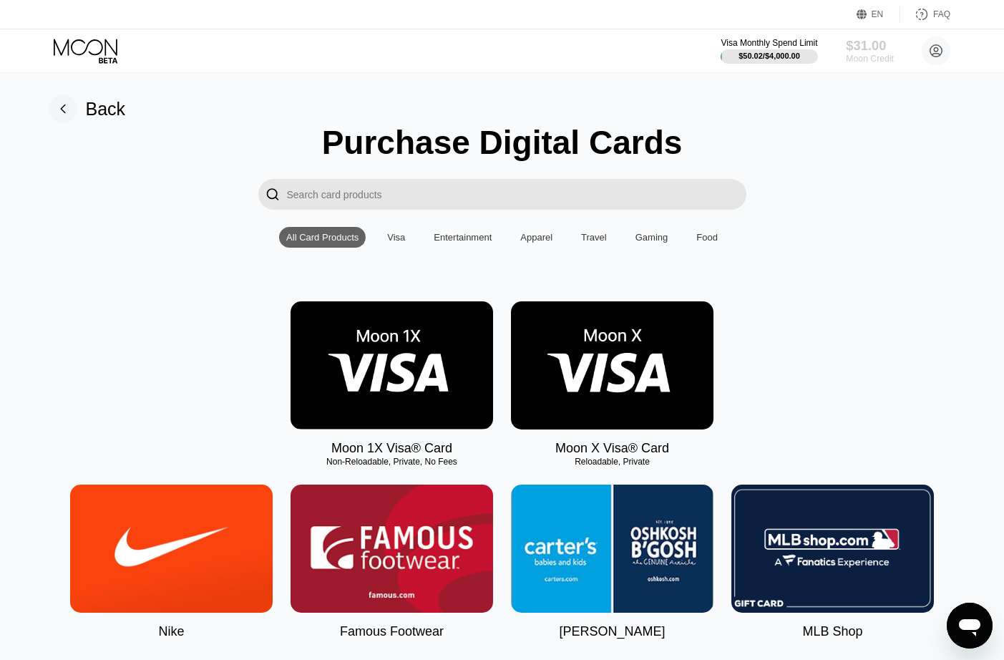
click at [864, 54] on div "Moon Credit" at bounding box center [870, 59] width 48 height 10
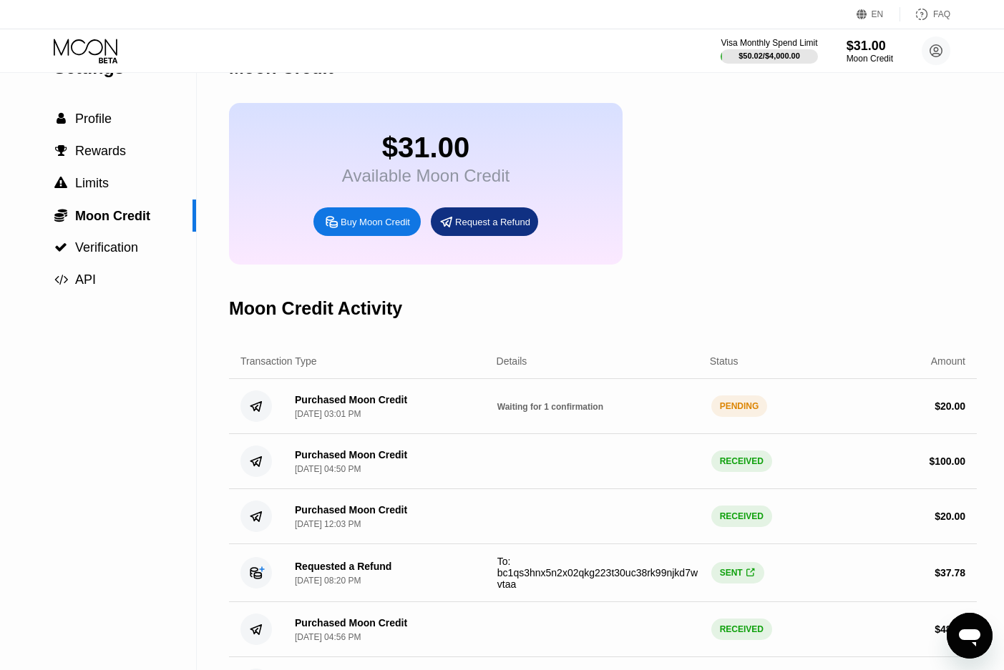
scroll to position [72, 0]
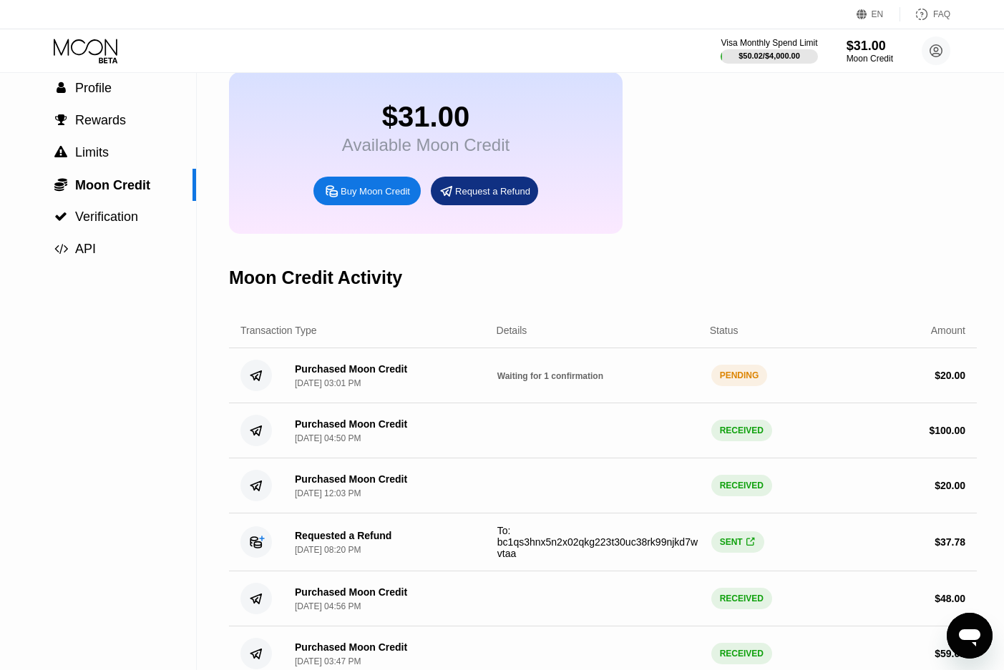
click at [726, 386] on div "PENDING" at bounding box center [739, 375] width 57 height 21
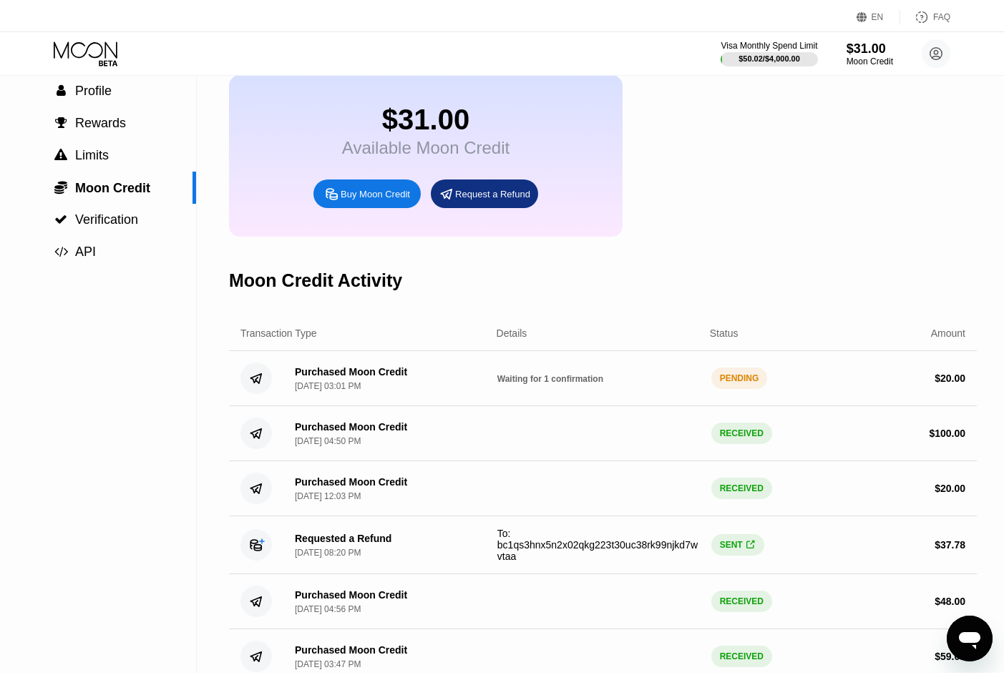
scroll to position [0, 0]
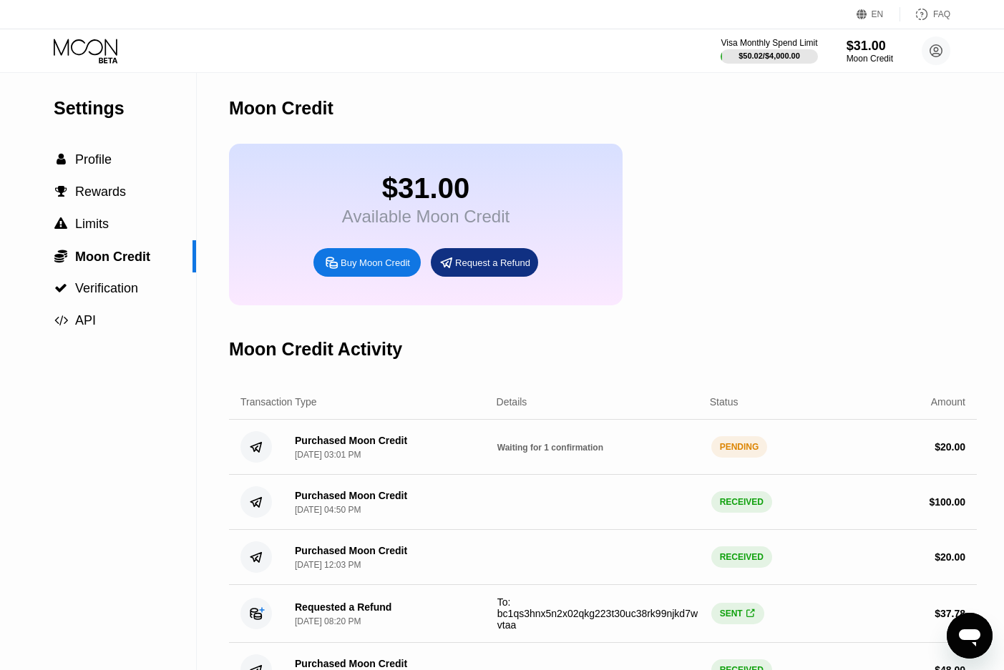
click at [72, 47] on icon at bounding box center [87, 51] width 67 height 25
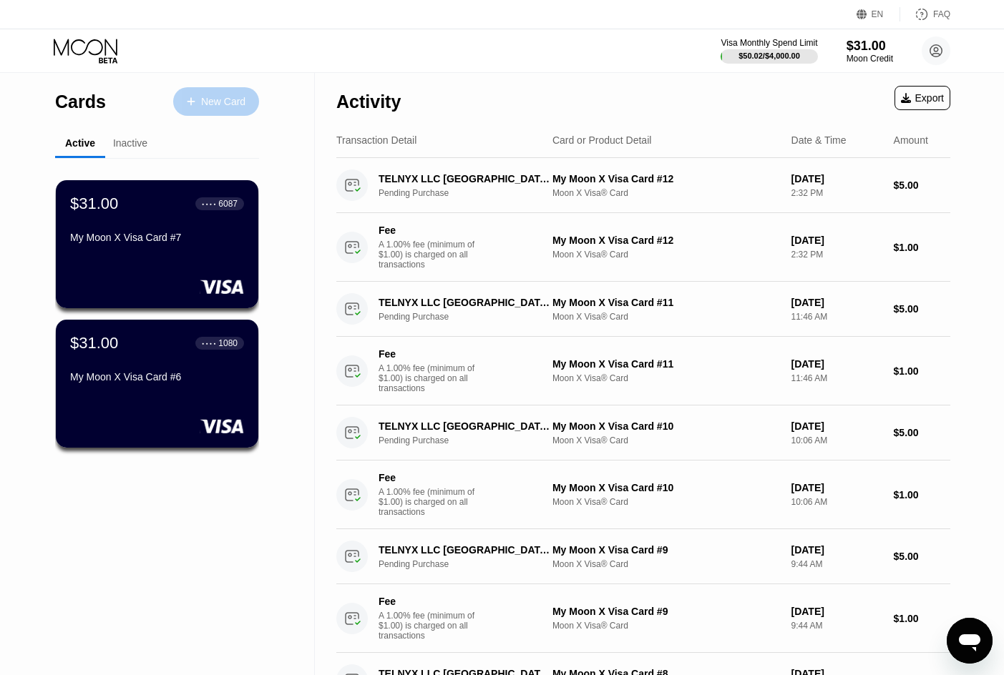
click at [195, 99] on icon at bounding box center [191, 102] width 9 height 10
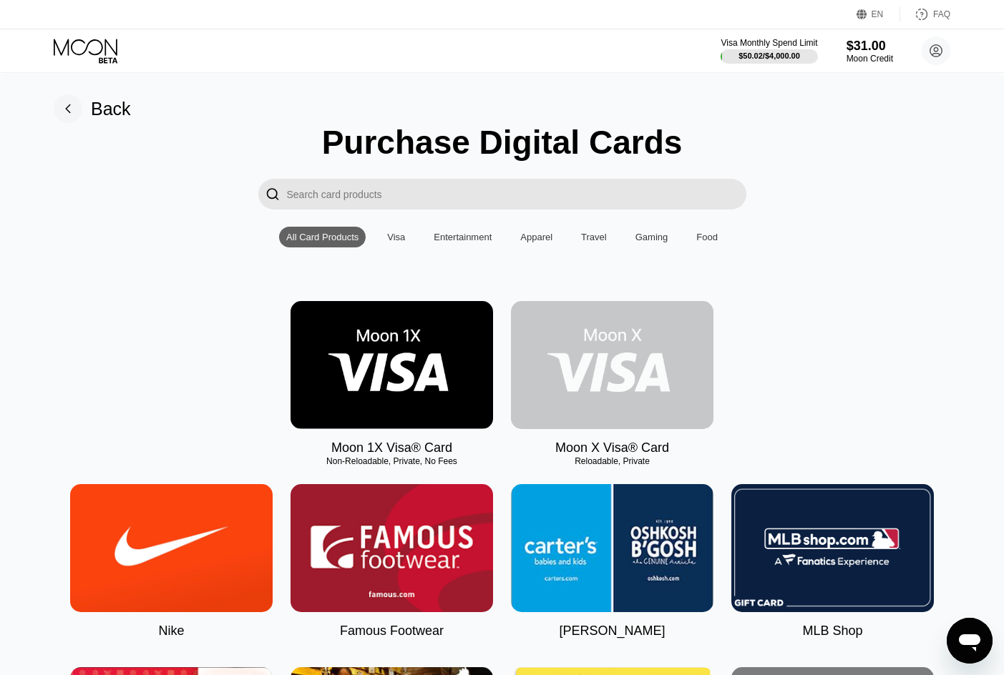
click at [580, 361] on img at bounding box center [612, 365] width 202 height 128
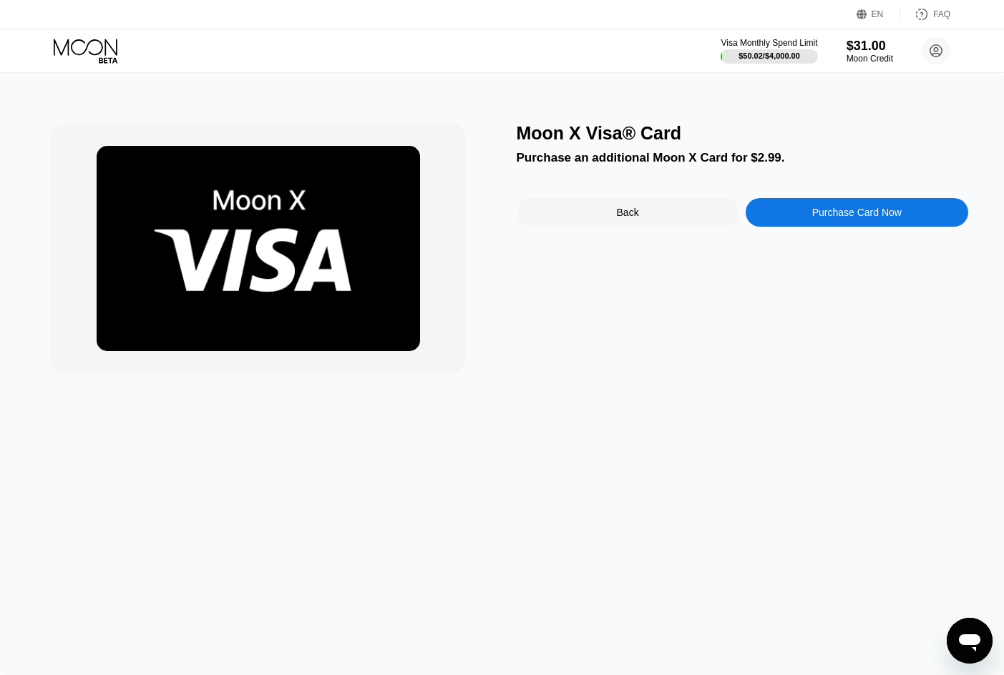
click at [813, 208] on div "Purchase Card Now" at bounding box center [857, 212] width 223 height 29
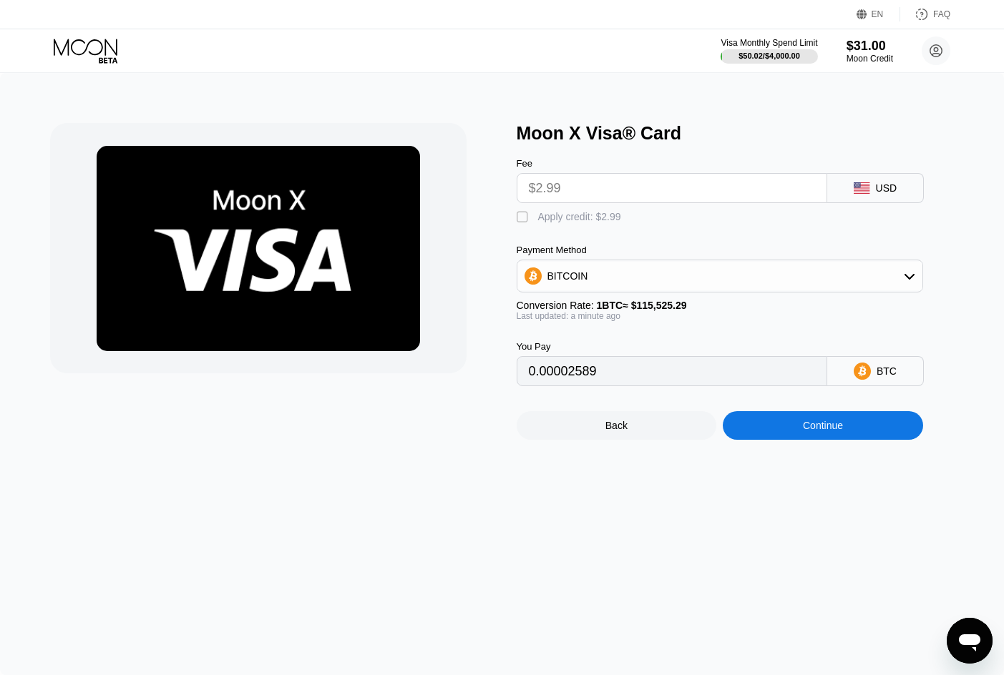
click at [522, 225] on div "" at bounding box center [524, 217] width 14 height 14
type input "0"
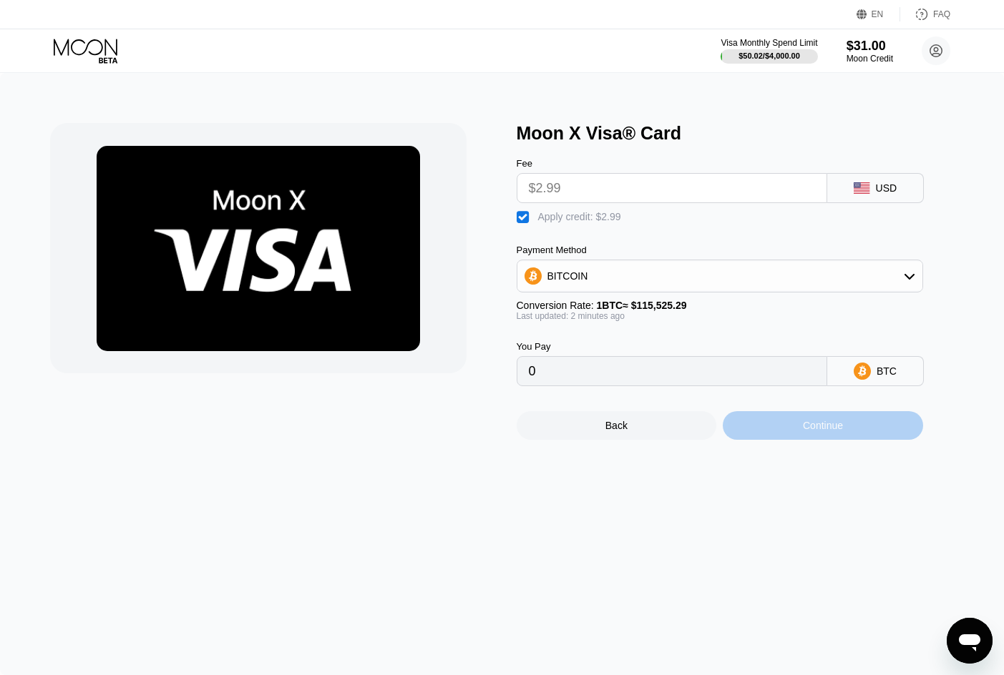
click at [809, 440] on div "Continue" at bounding box center [823, 425] width 200 height 29
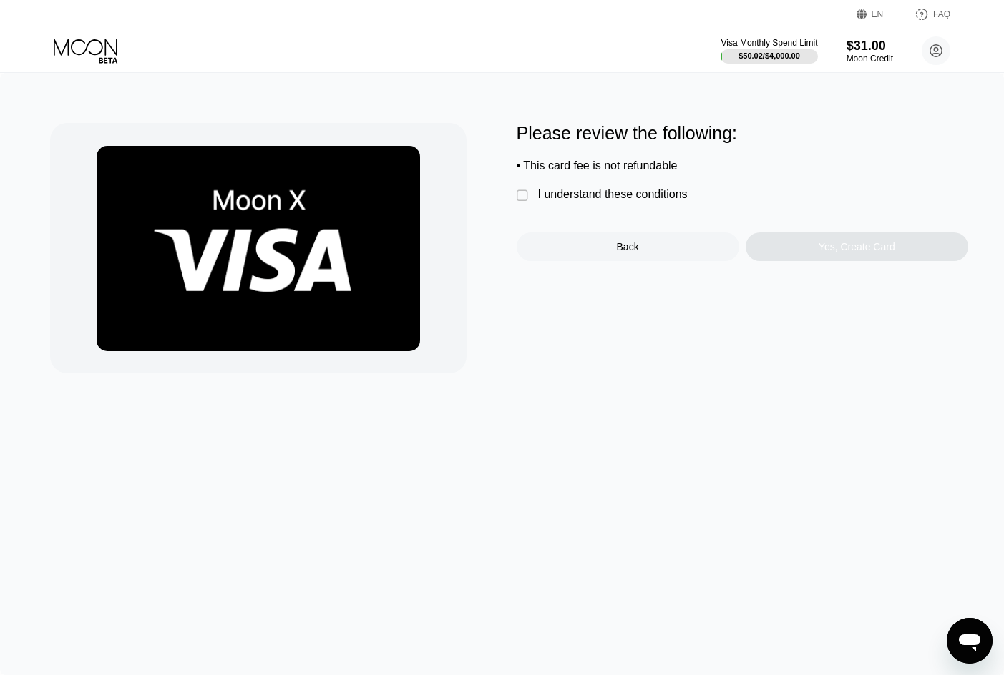
click at [523, 195] on div "" at bounding box center [524, 196] width 14 height 14
click at [831, 253] on div "Yes, Create Card" at bounding box center [857, 246] width 77 height 11
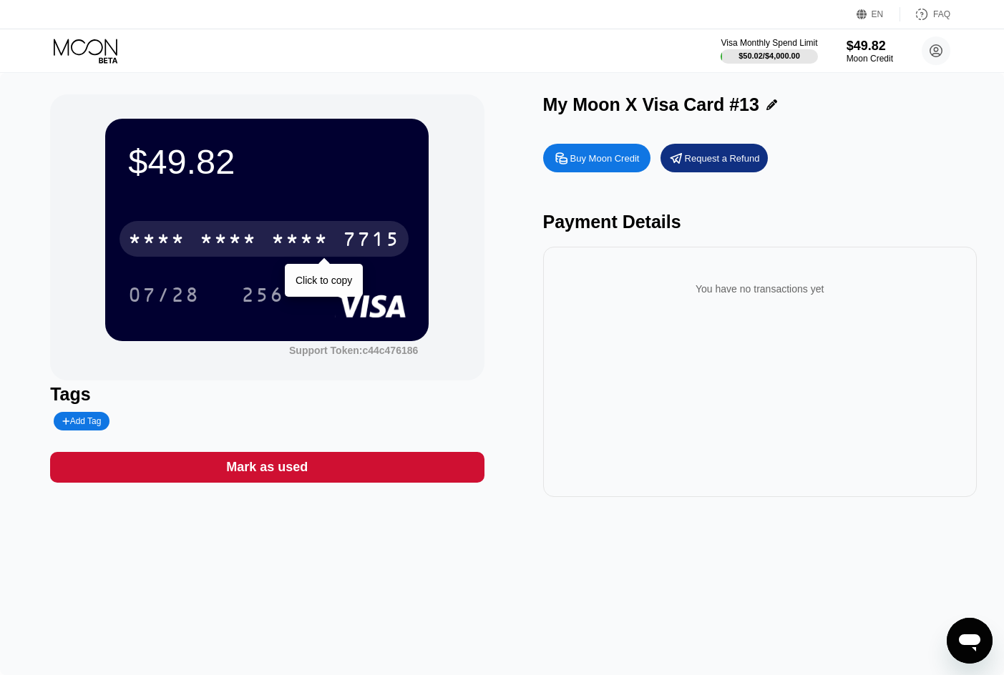
click at [353, 235] on div "7715" at bounding box center [371, 241] width 57 height 23
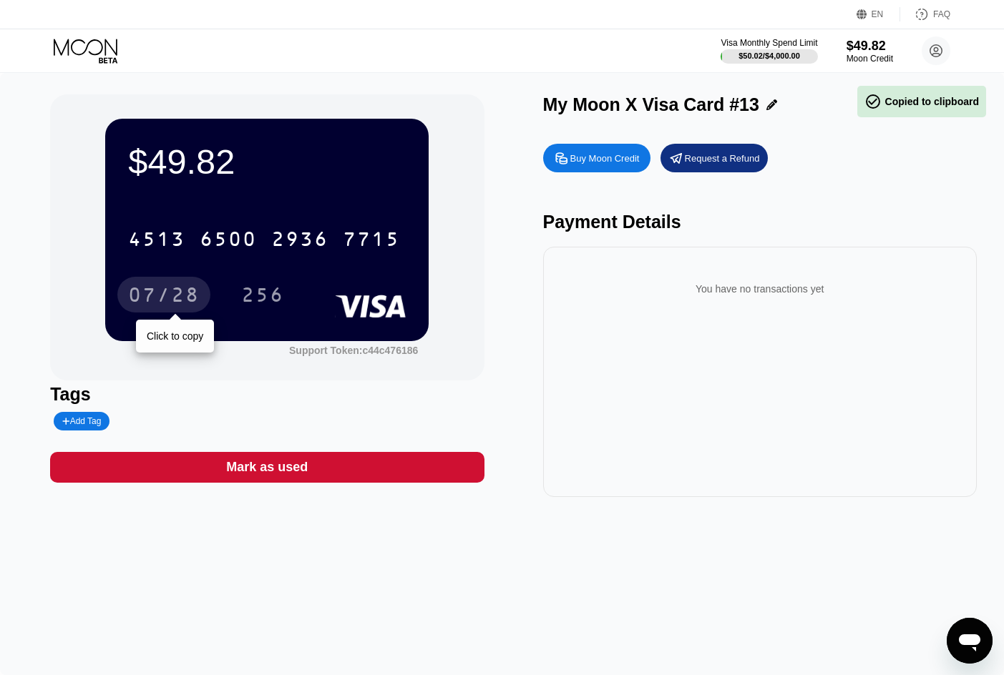
click at [170, 282] on div "07/28" at bounding box center [163, 295] width 93 height 36
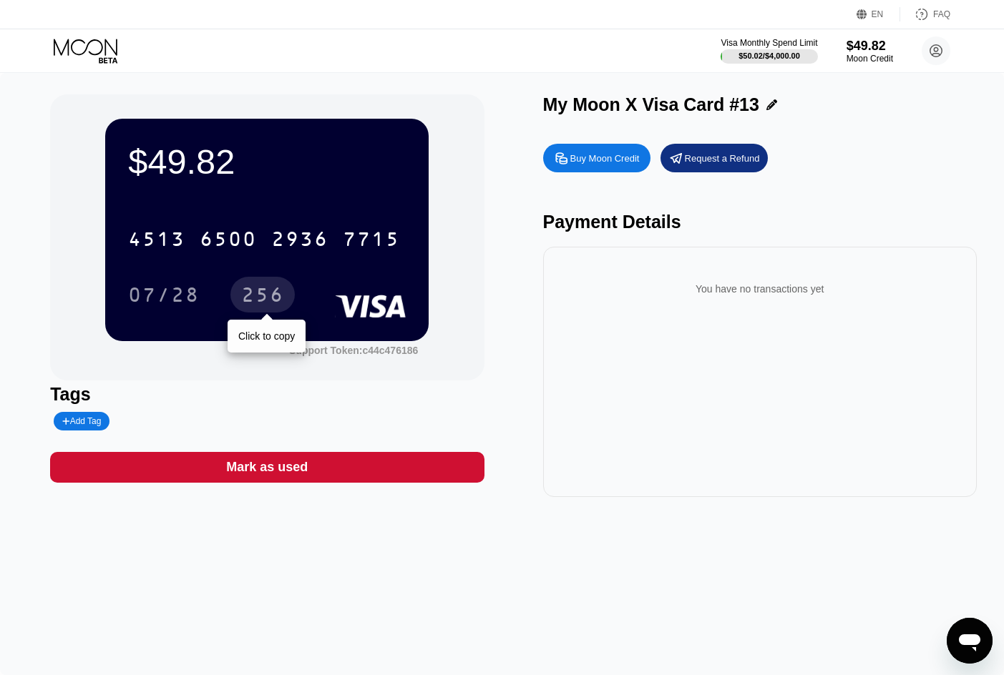
click at [253, 286] on div "256" at bounding box center [262, 295] width 64 height 36
click at [77, 50] on icon at bounding box center [87, 51] width 67 height 25
